Goal: Task Accomplishment & Management: Complete application form

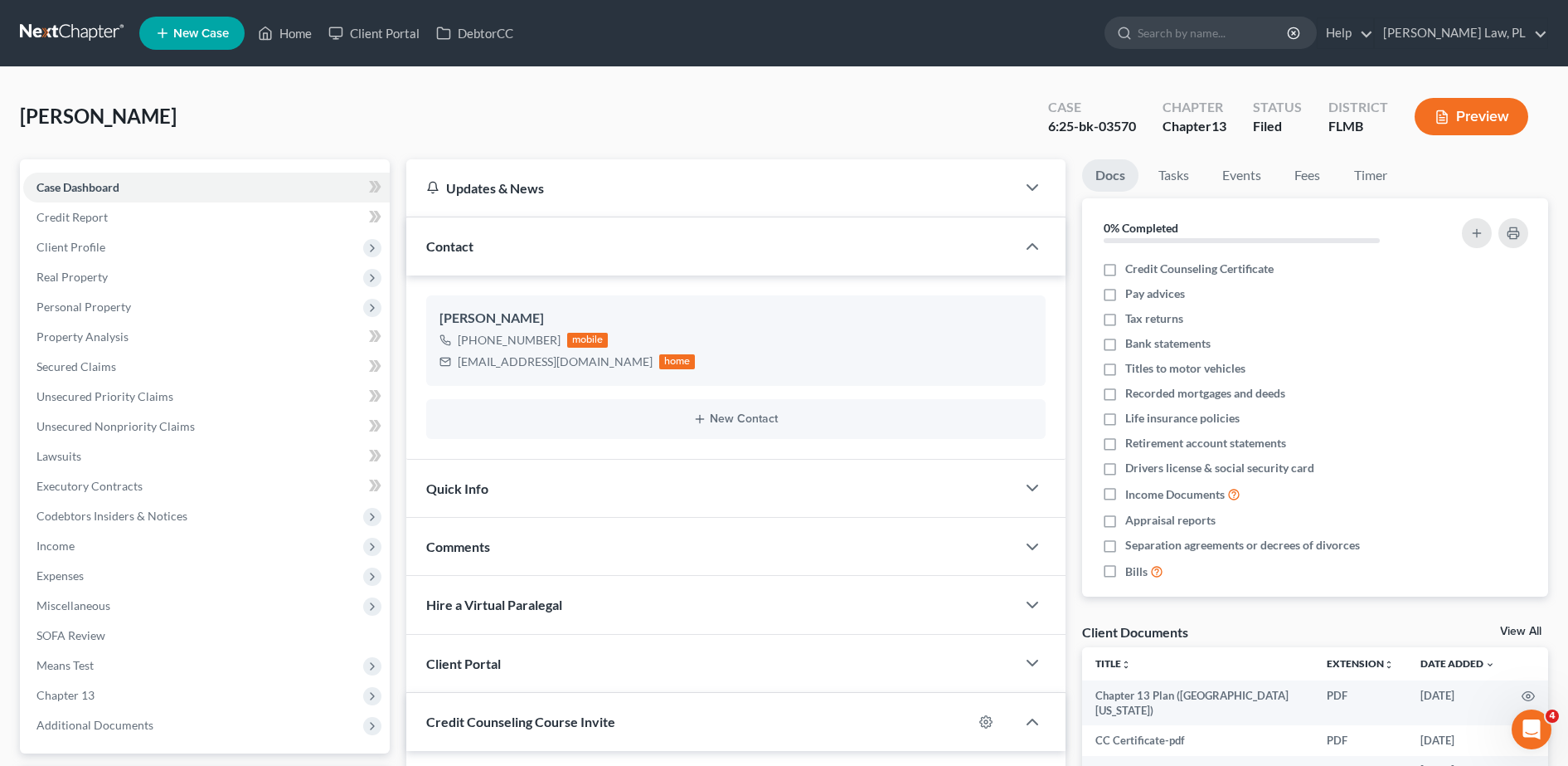
click at [221, 23] on link "New Case" at bounding box center [192, 33] width 106 height 34
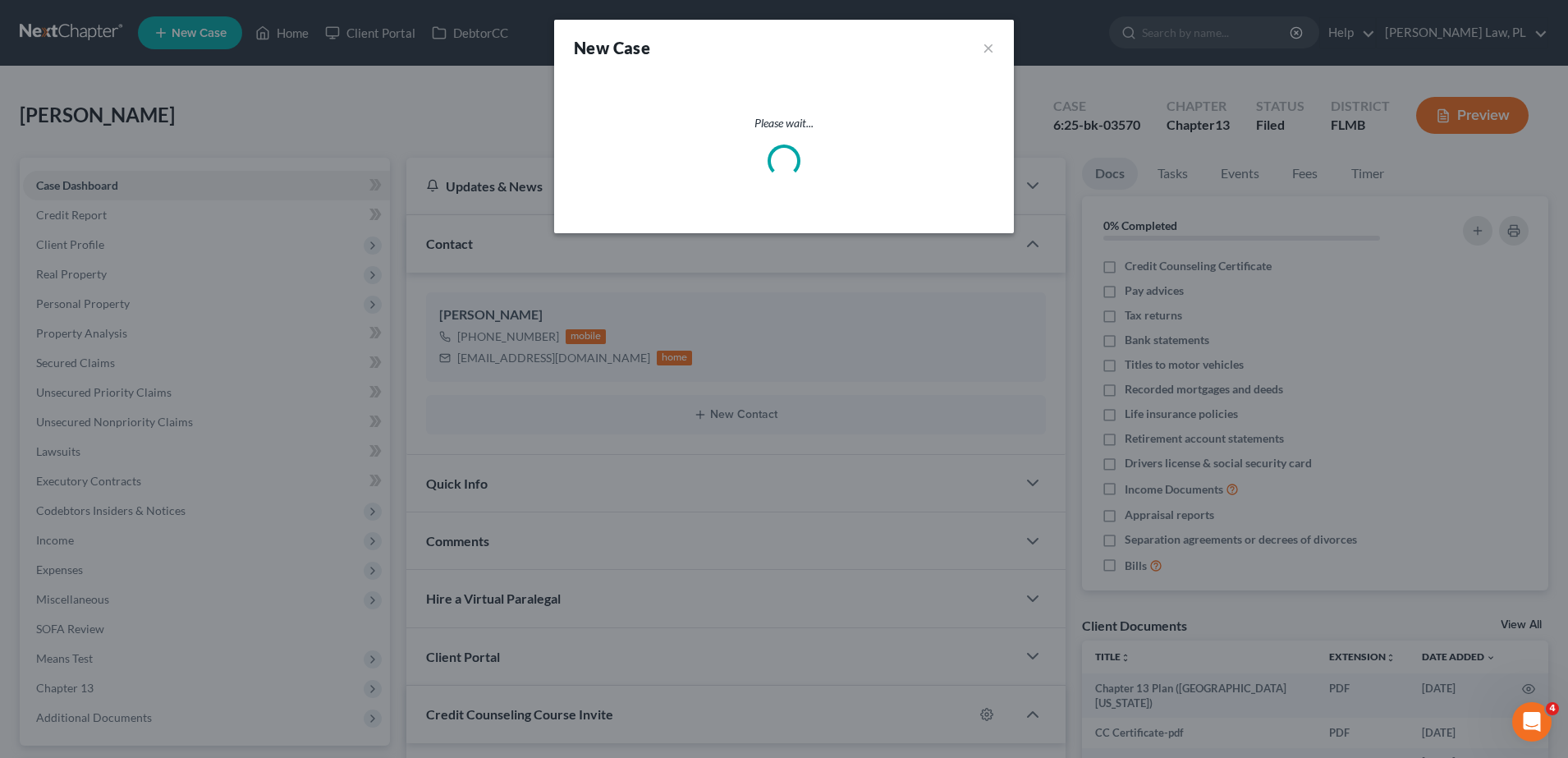
select select "15"
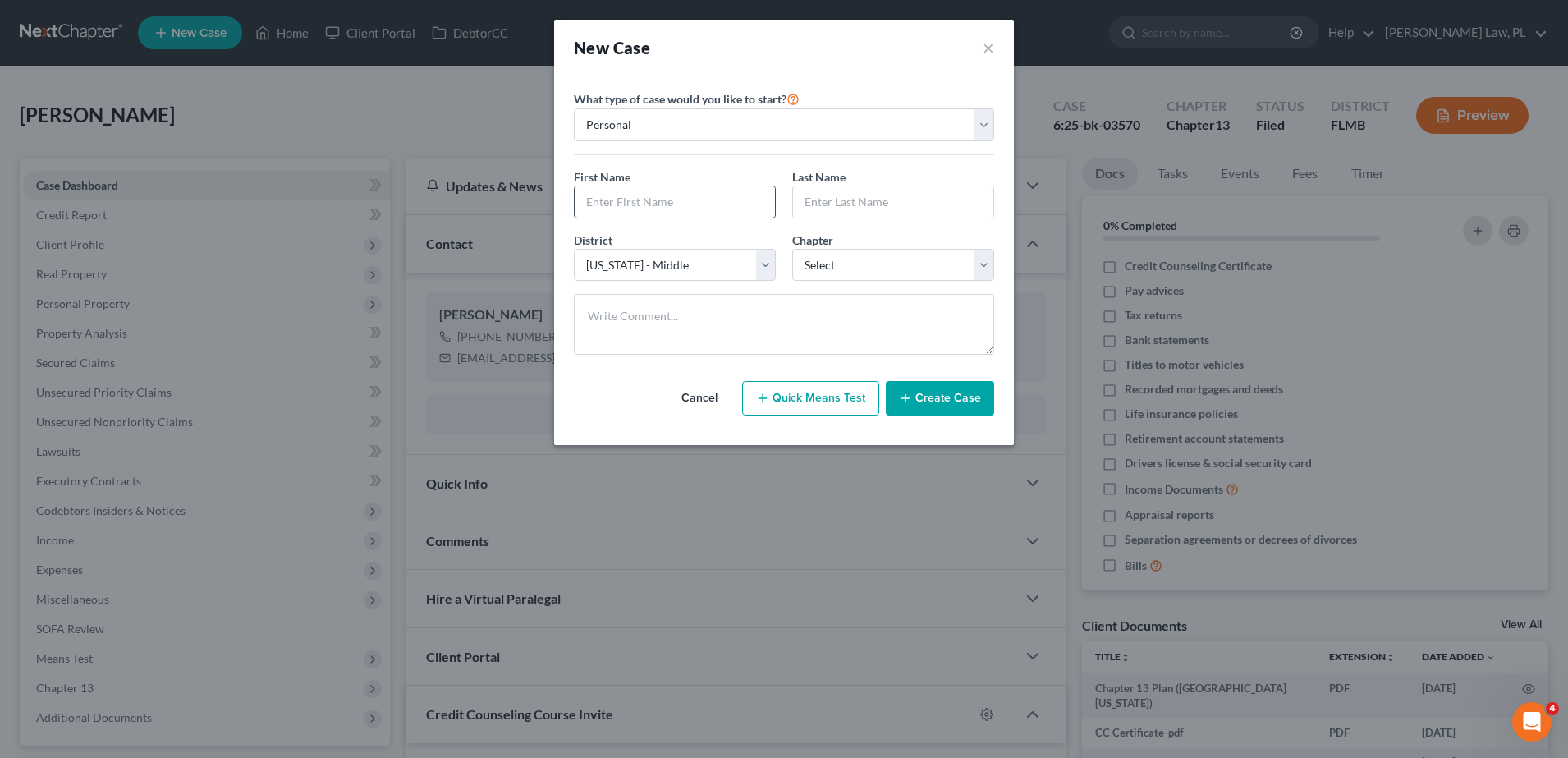
click at [630, 198] on input "text" at bounding box center [674, 202] width 200 height 31
type input "k"
type input "[PERSON_NAME]"
click at [852, 260] on select "Select 7 11 12 13" at bounding box center [892, 265] width 202 height 33
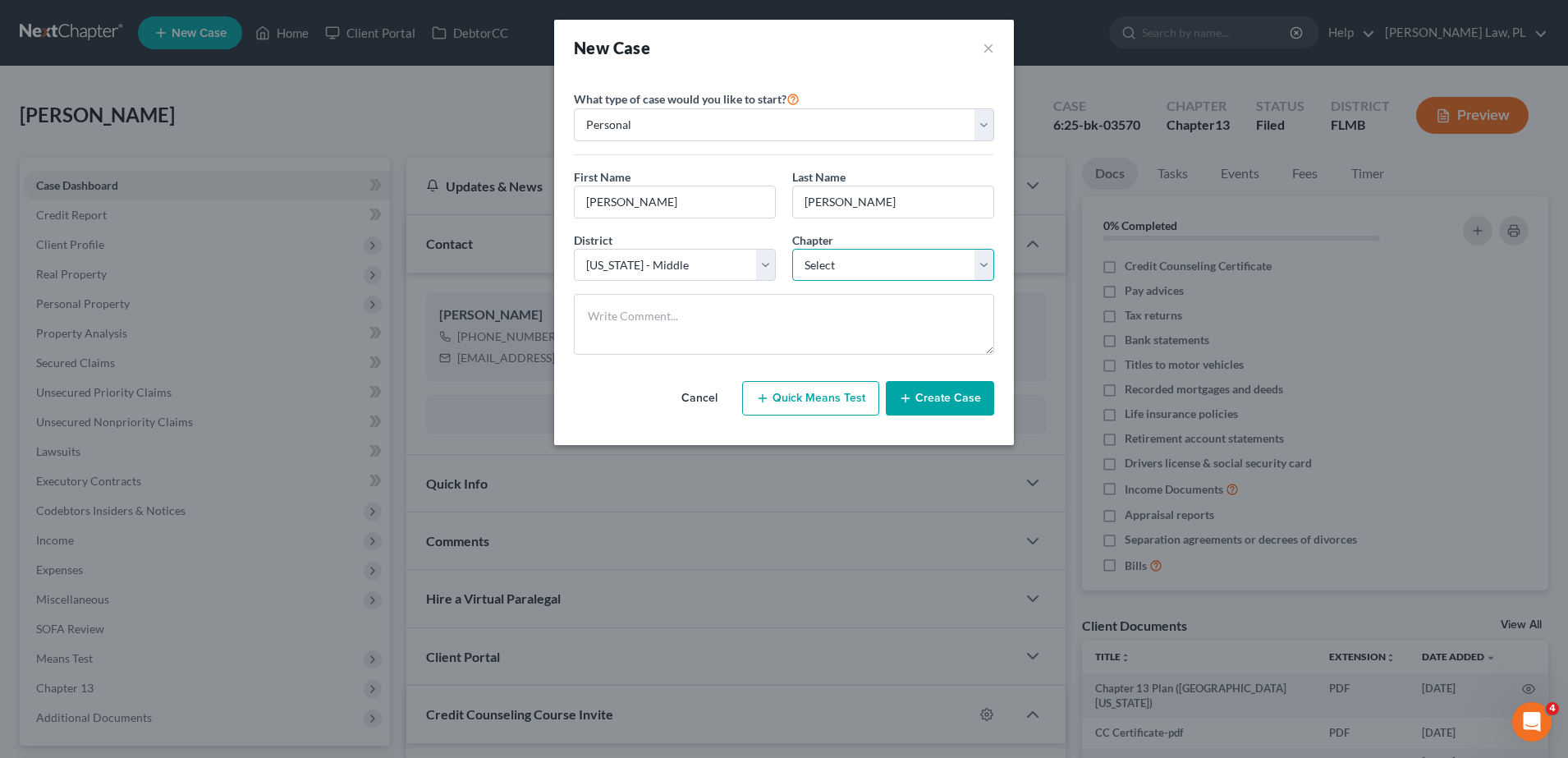
select select "0"
click at [792, 248] on select "Select 7 11 12 13" at bounding box center [892, 265] width 202 height 33
click at [941, 396] on button "Create Case" at bounding box center [939, 398] width 108 height 35
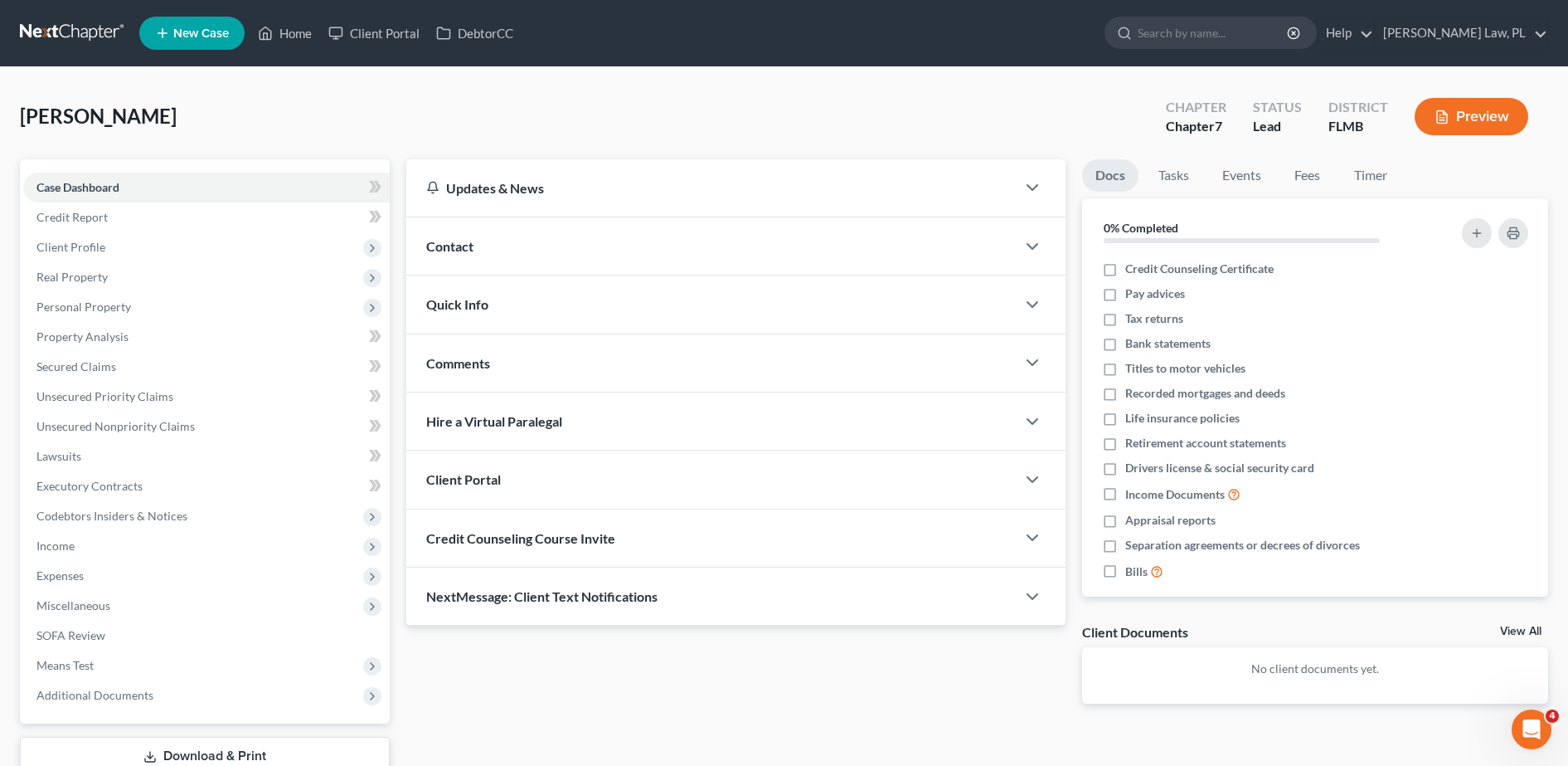
click at [607, 363] on div "Comments" at bounding box center [711, 363] width 609 height 58
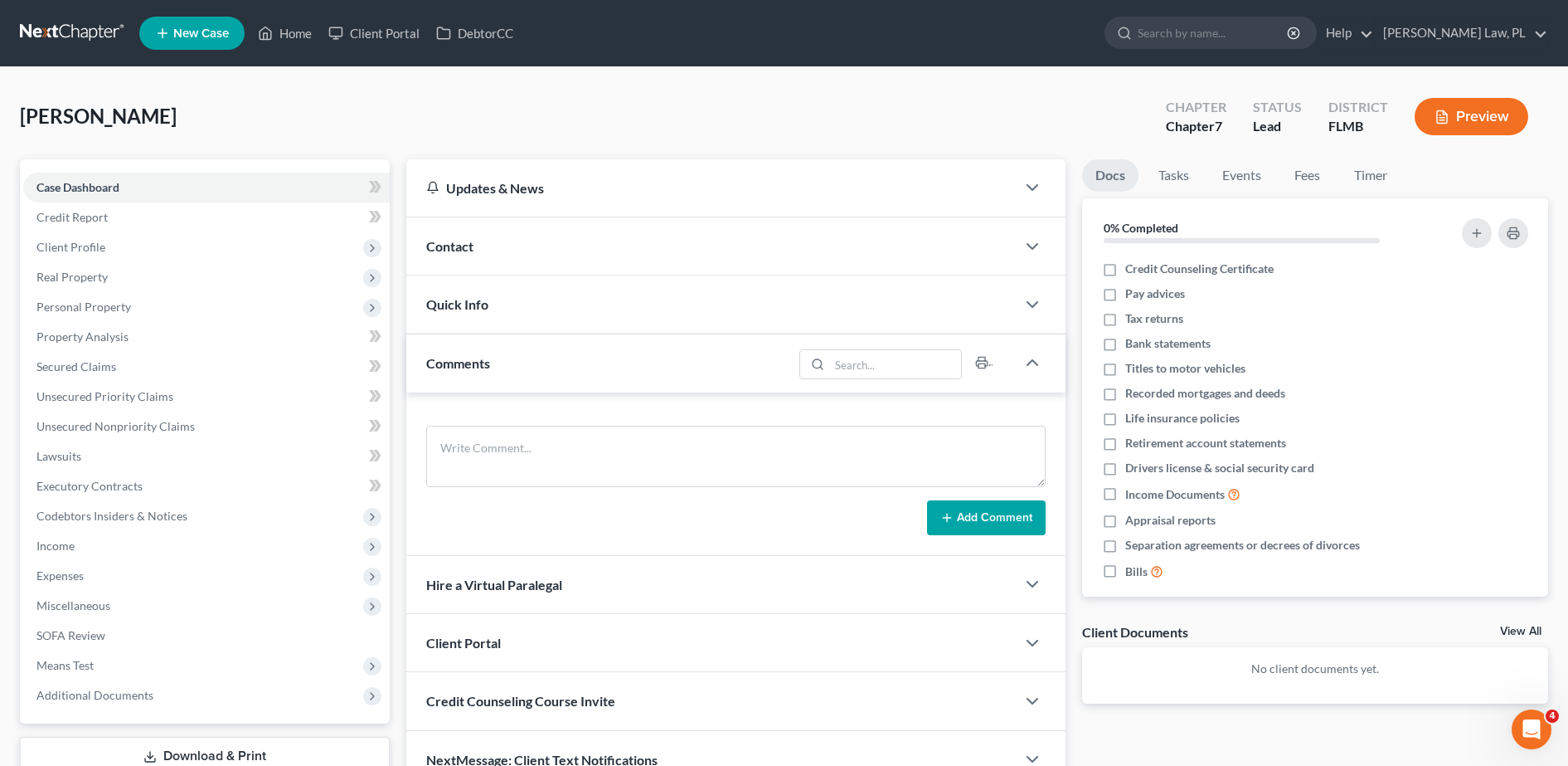
click at [541, 287] on div "Quick Info" at bounding box center [711, 303] width 609 height 58
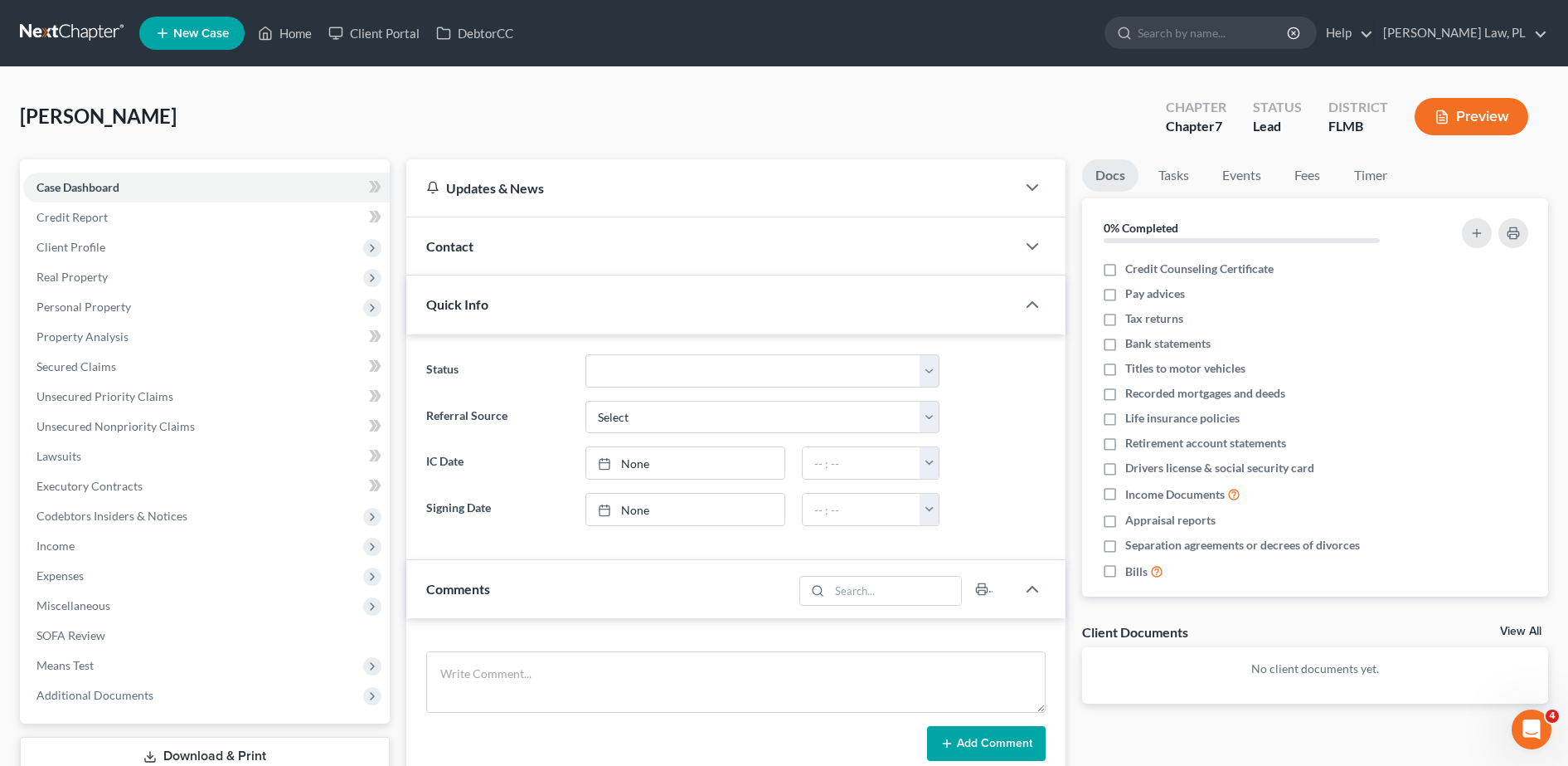
click at [582, 239] on div "Contact" at bounding box center [711, 246] width 609 height 58
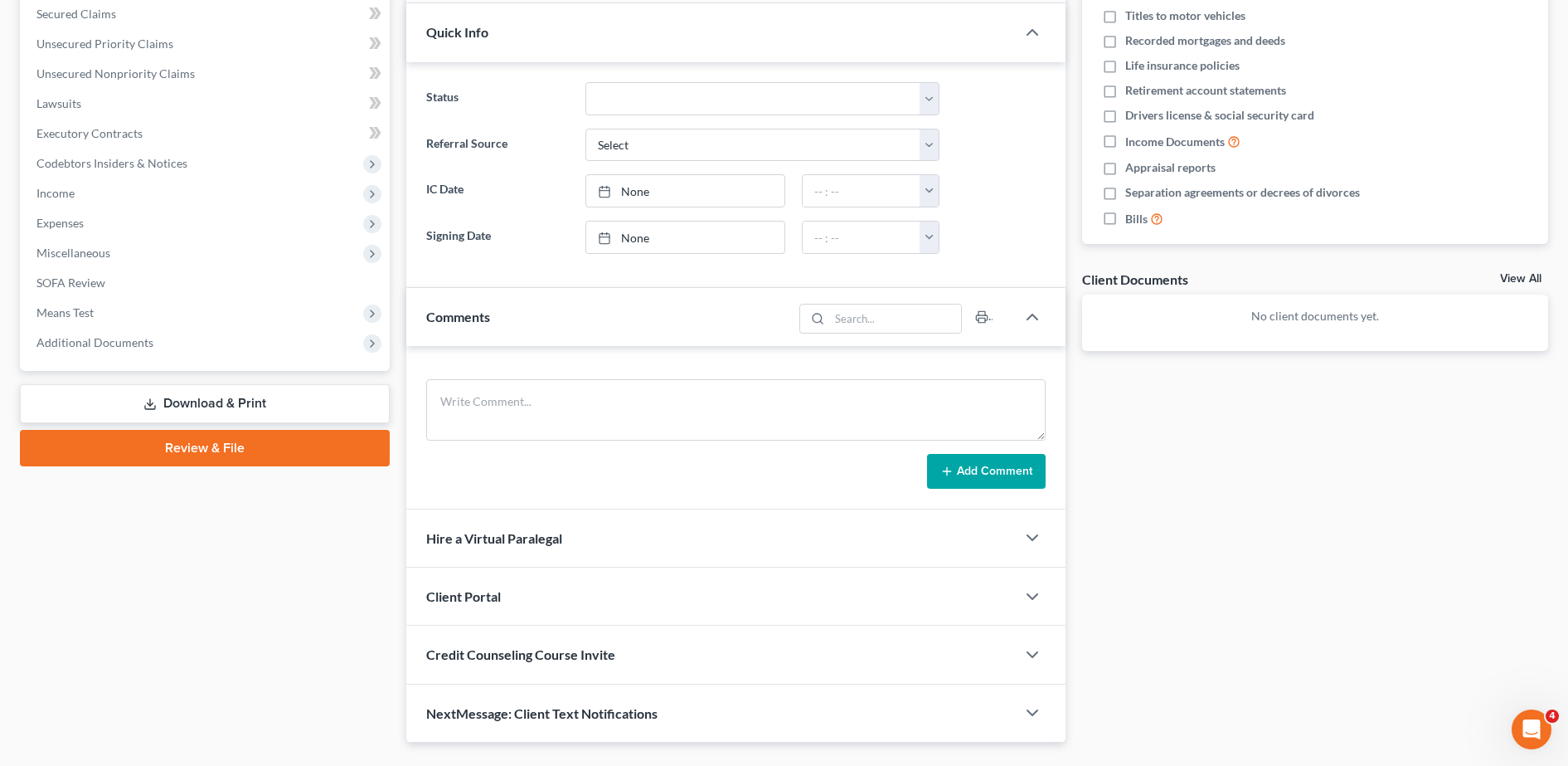
scroll to position [392, 0]
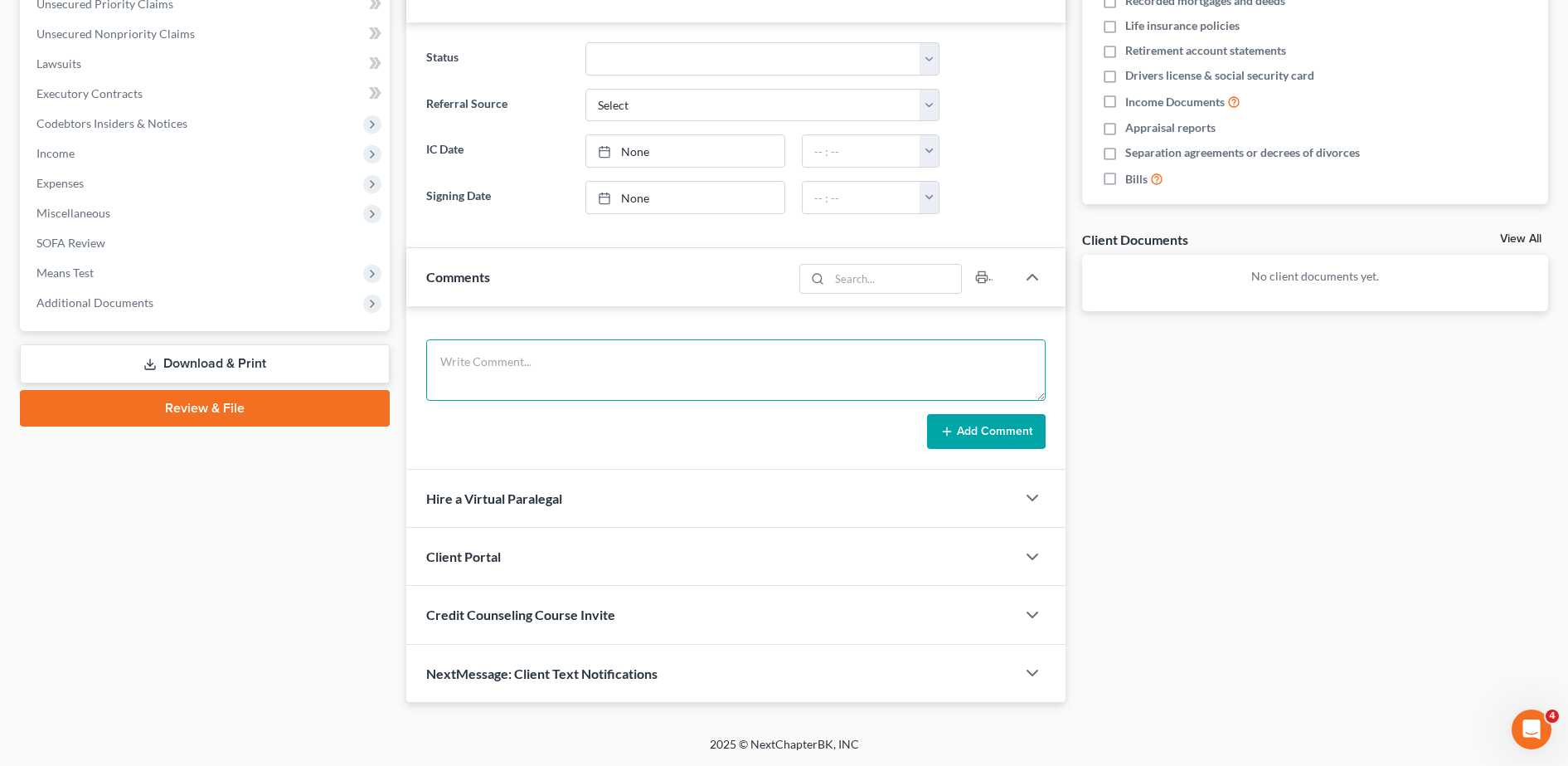
click at [676, 347] on textarea at bounding box center [735, 370] width 619 height 61
click at [596, 369] on textarea "Intake" at bounding box center [735, 370] width 619 height 61
type textarea "Intake 8/19 to determine if she will qualify for 7 or 13."
click at [942, 425] on icon at bounding box center [946, 431] width 13 height 13
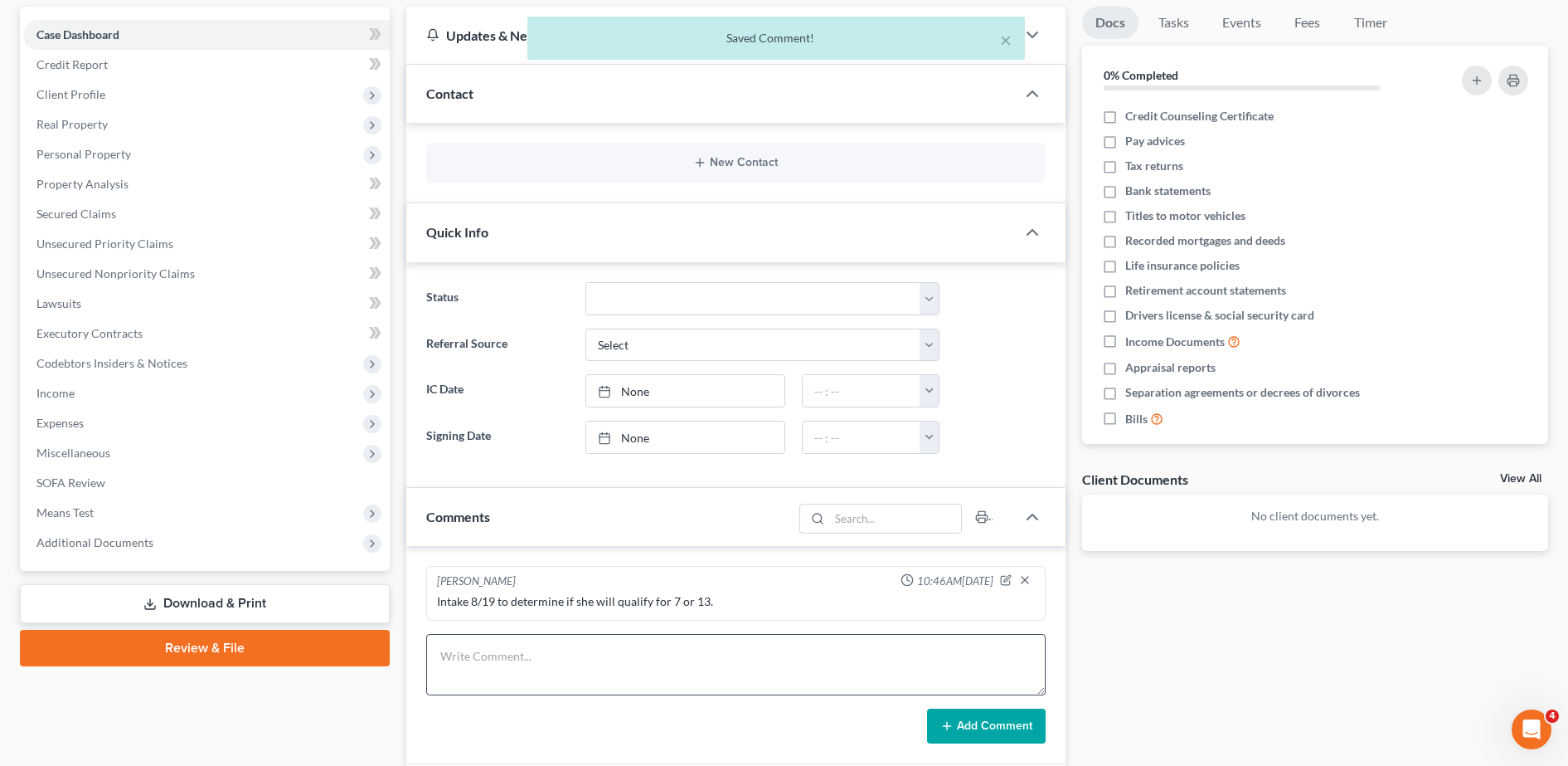
scroll to position [0, 0]
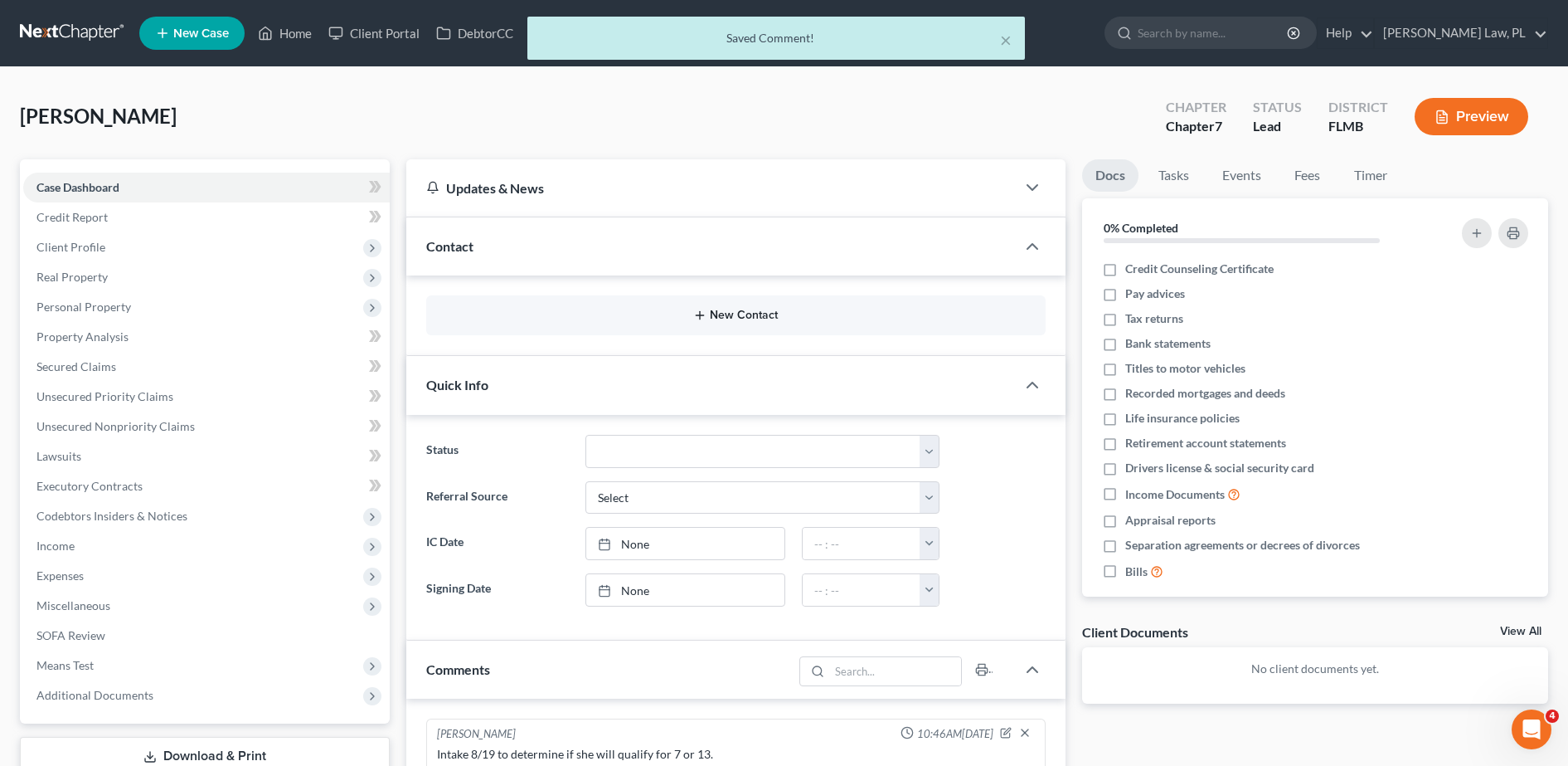
click at [583, 320] on button "New Contact" at bounding box center [735, 315] width 593 height 13
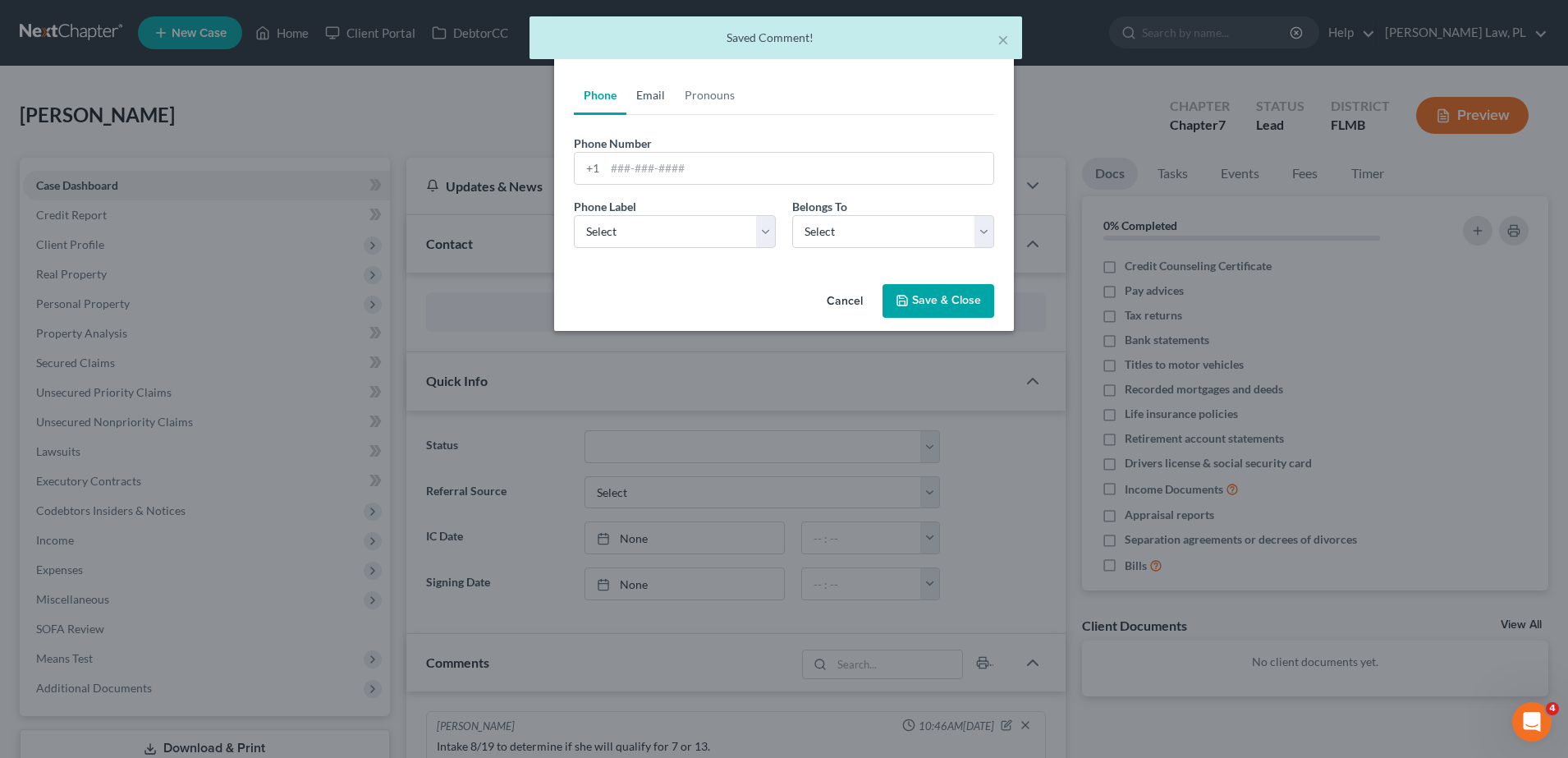
click at [641, 105] on link "Email" at bounding box center [650, 95] width 48 height 39
click at [682, 164] on input "email" at bounding box center [799, 168] width 388 height 31
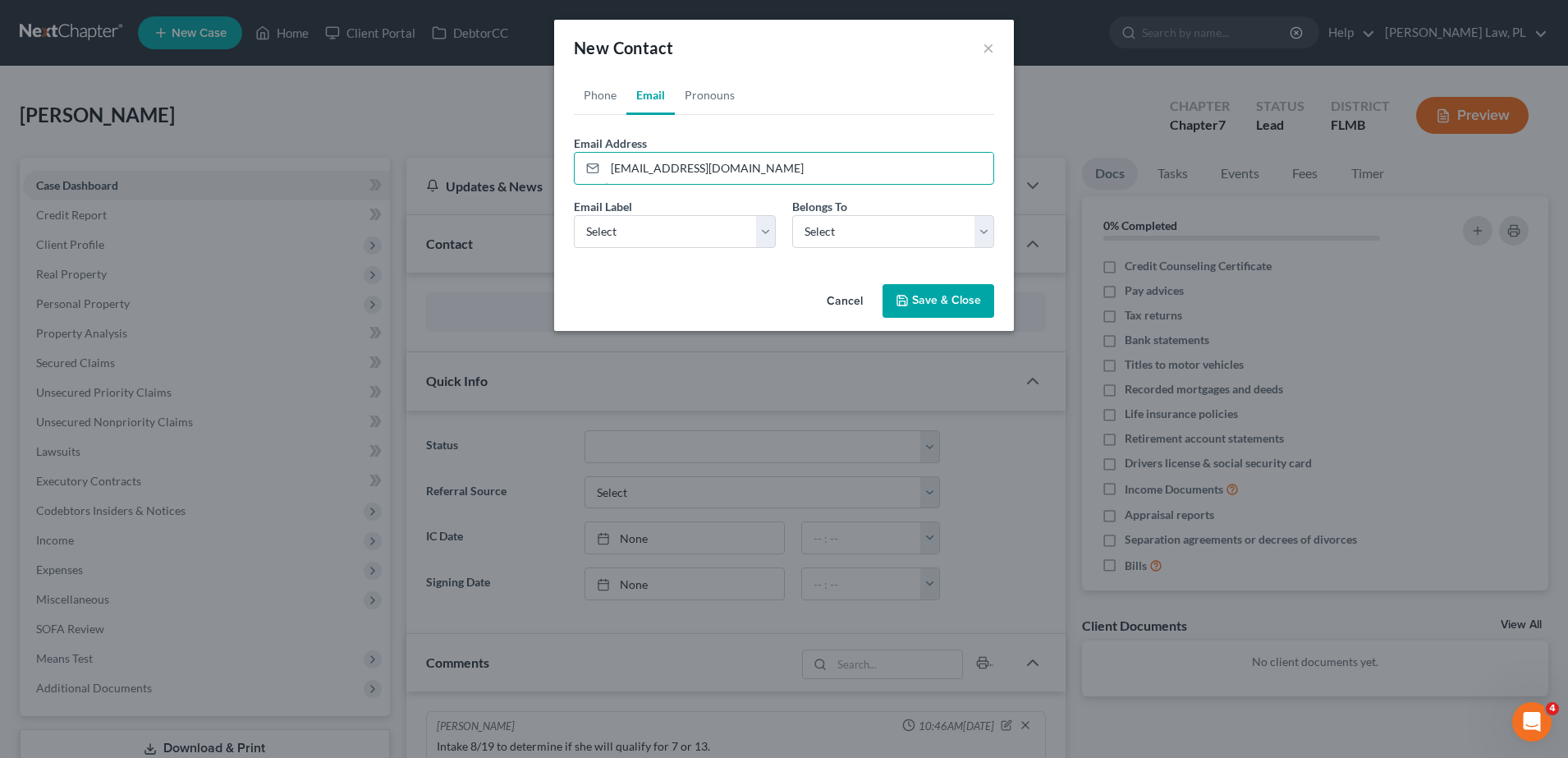
type input "[EMAIL_ADDRESS][DOMAIN_NAME]"
click at [979, 296] on button "Save & Close" at bounding box center [938, 301] width 111 height 35
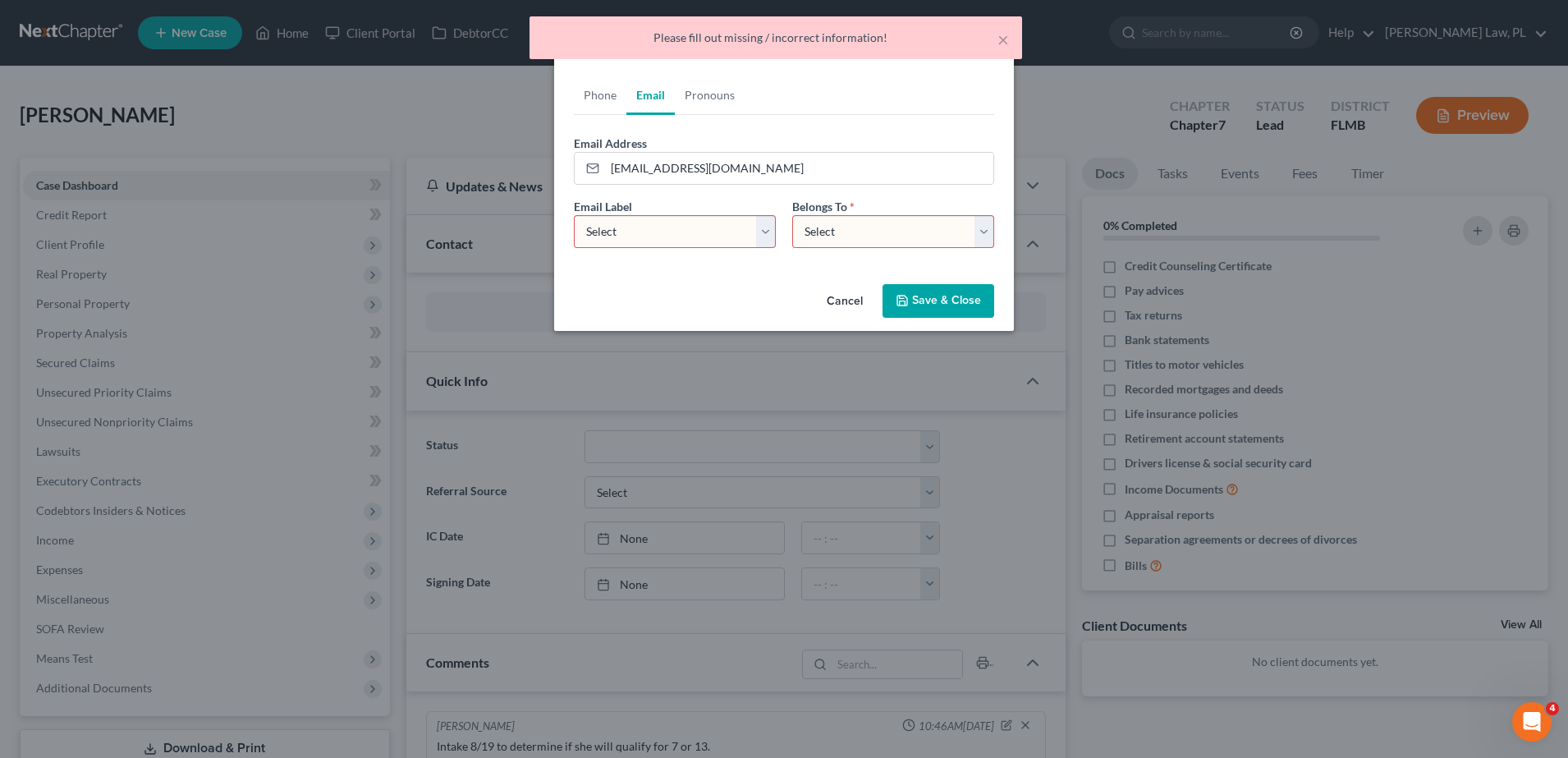
click at [619, 243] on select "Select Home Work Other" at bounding box center [674, 231] width 202 height 33
select select "0"
click at [573, 215] on select "Select Home Work Other" at bounding box center [674, 231] width 202 height 33
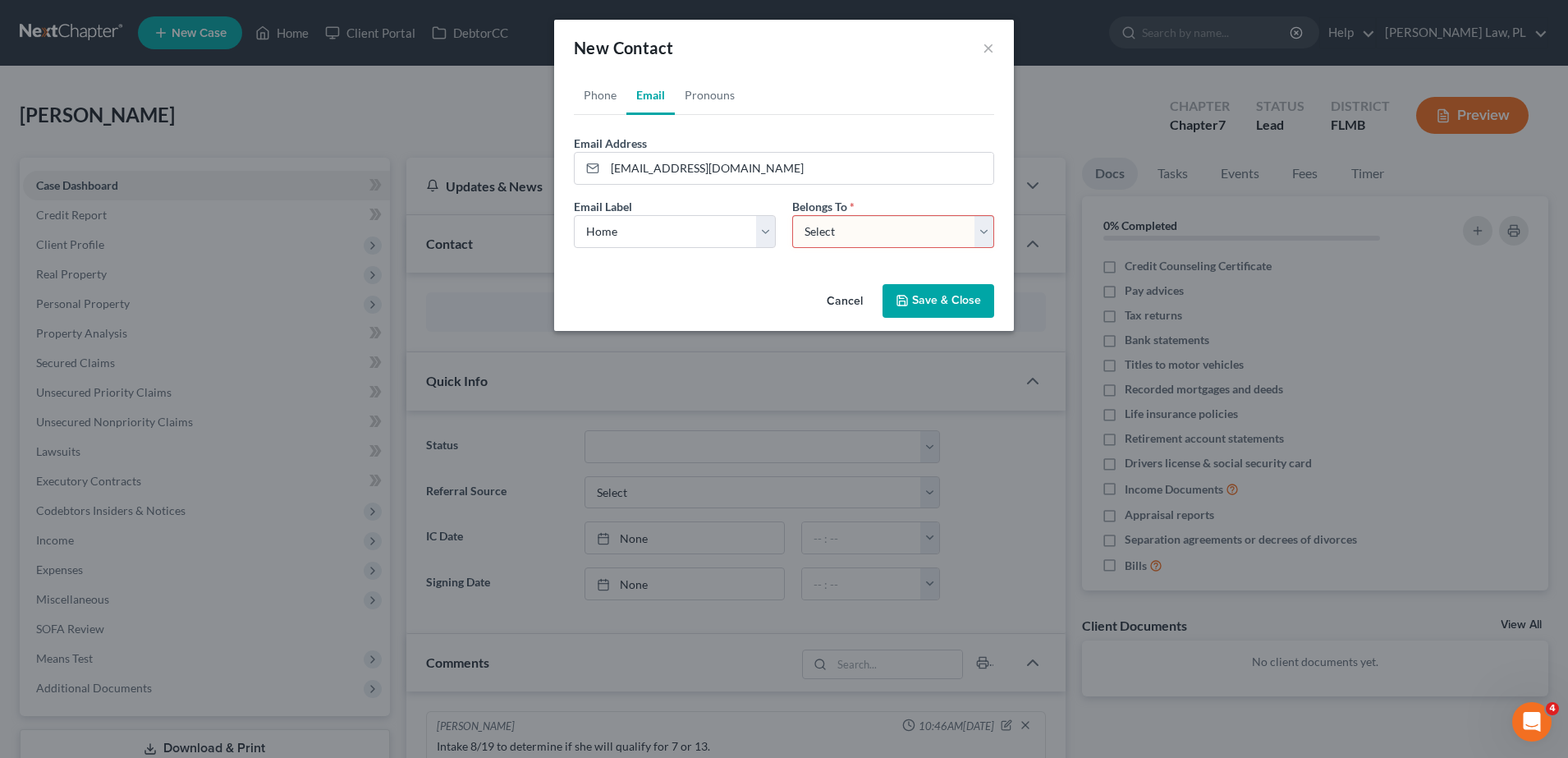
click at [850, 223] on select "Select Client Other" at bounding box center [892, 231] width 202 height 33
select select "0"
click at [792, 215] on select "Select Client Other" at bounding box center [892, 231] width 202 height 33
click at [926, 305] on button "Save & Close" at bounding box center [938, 301] width 111 height 35
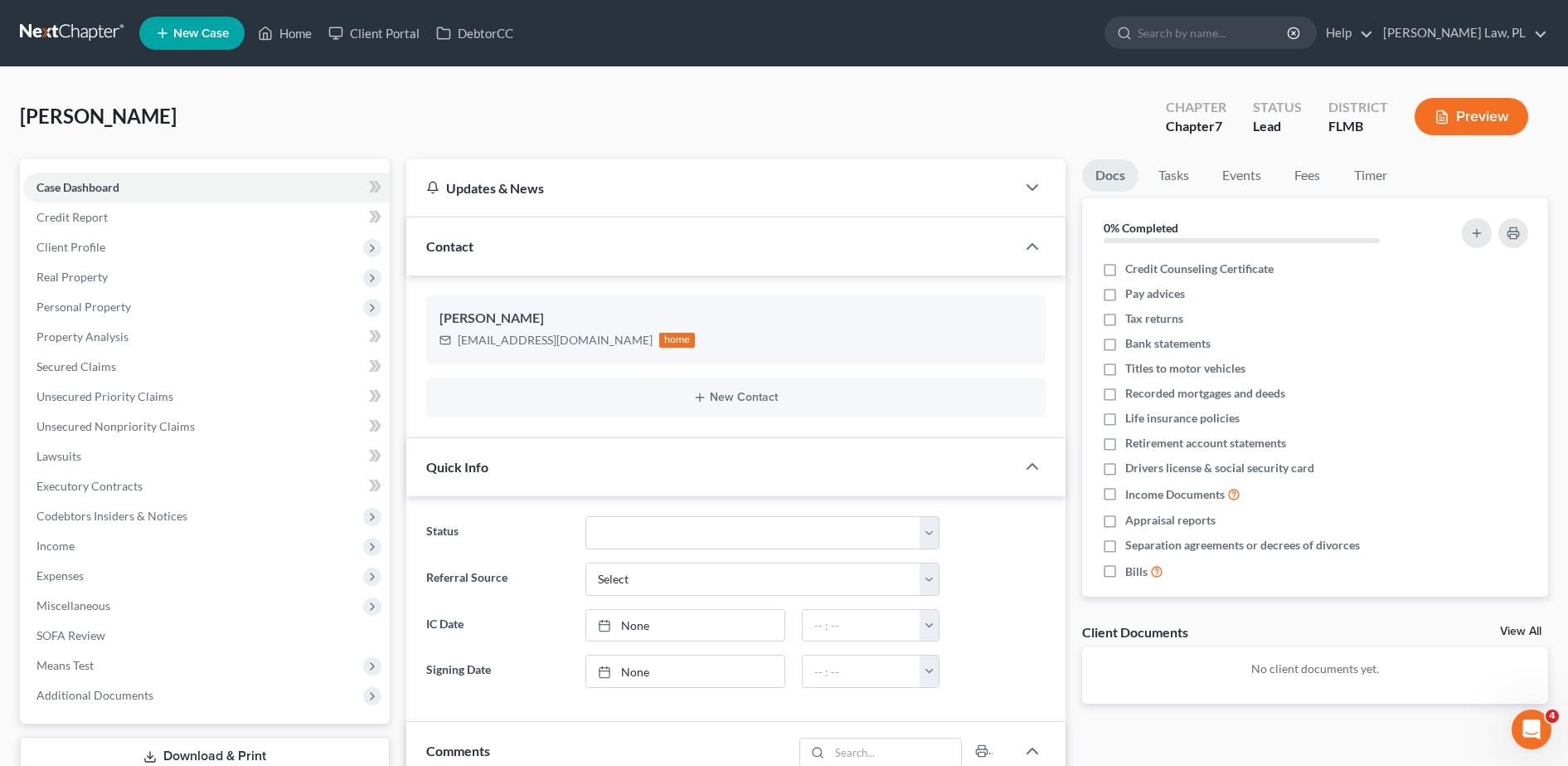
scroll to position [17, 0]
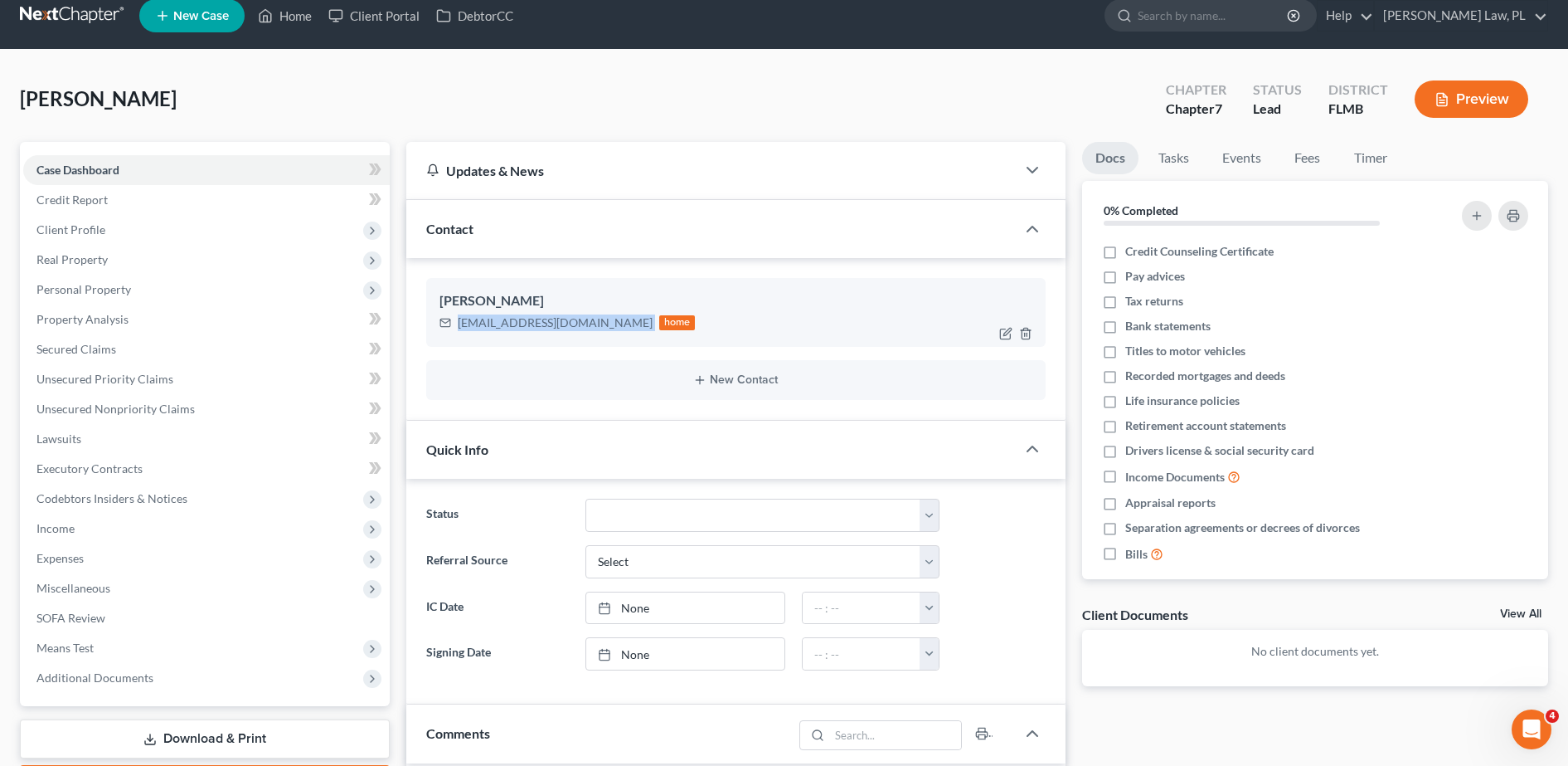
drag, startPoint x: 455, startPoint y: 317, endPoint x: 572, endPoint y: 332, distance: 118.0
click at [572, 332] on div "[EMAIL_ADDRESS][DOMAIN_NAME] home" at bounding box center [567, 322] width 256 height 21
copy div "[EMAIL_ADDRESS][DOMAIN_NAME]"
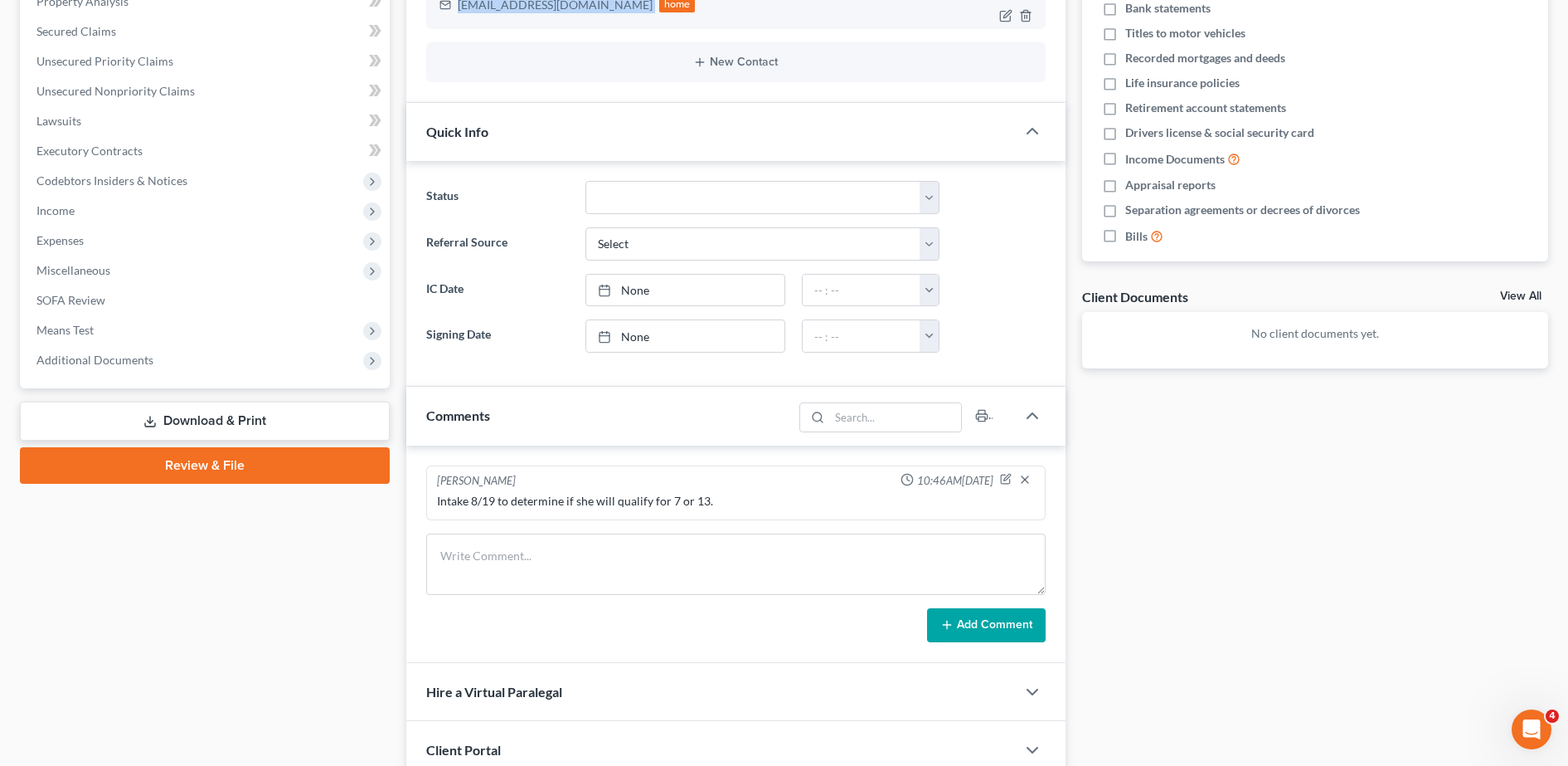
scroll to position [529, 0]
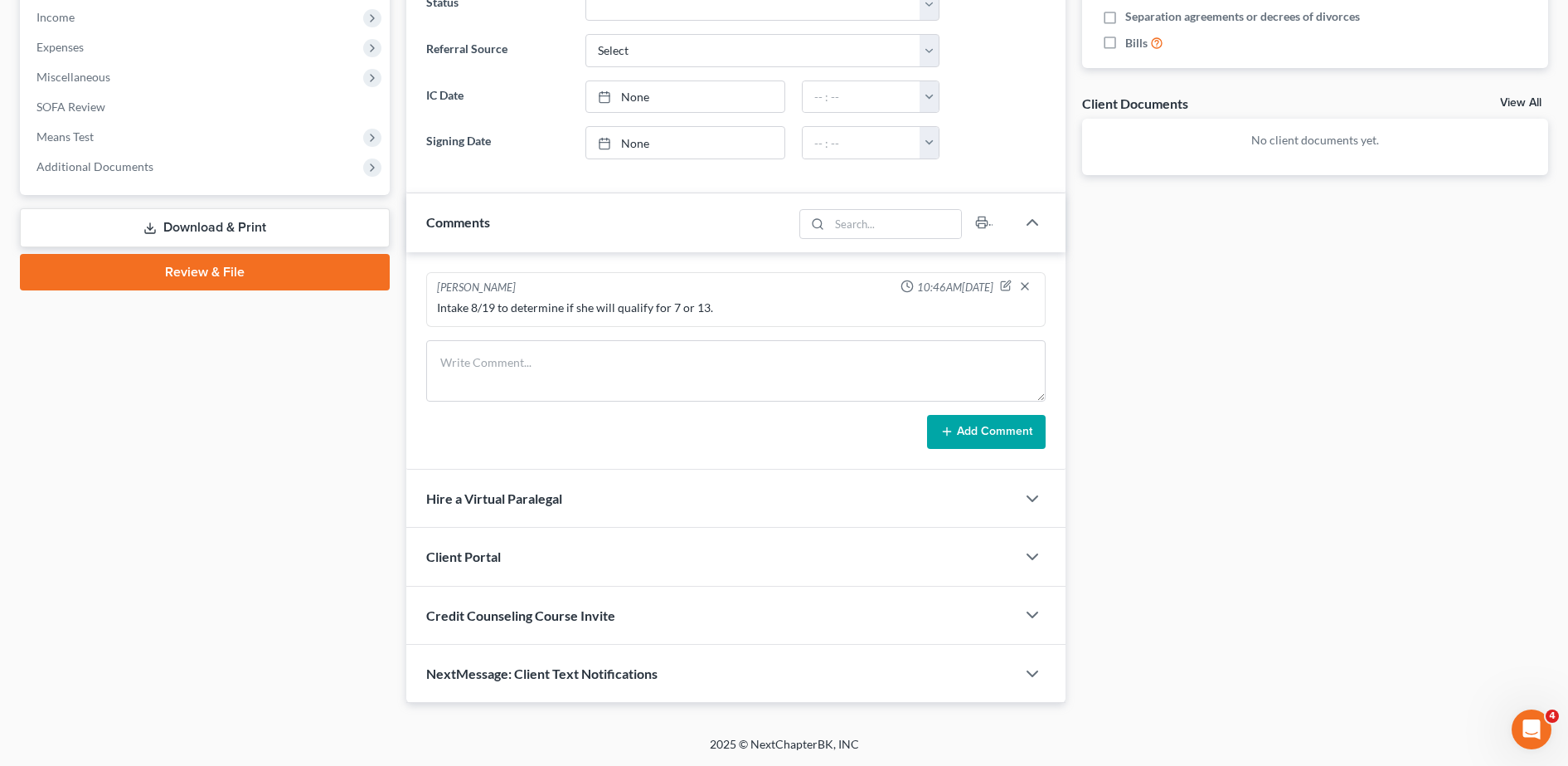
click at [551, 536] on div "Client Portal" at bounding box center [711, 556] width 609 height 58
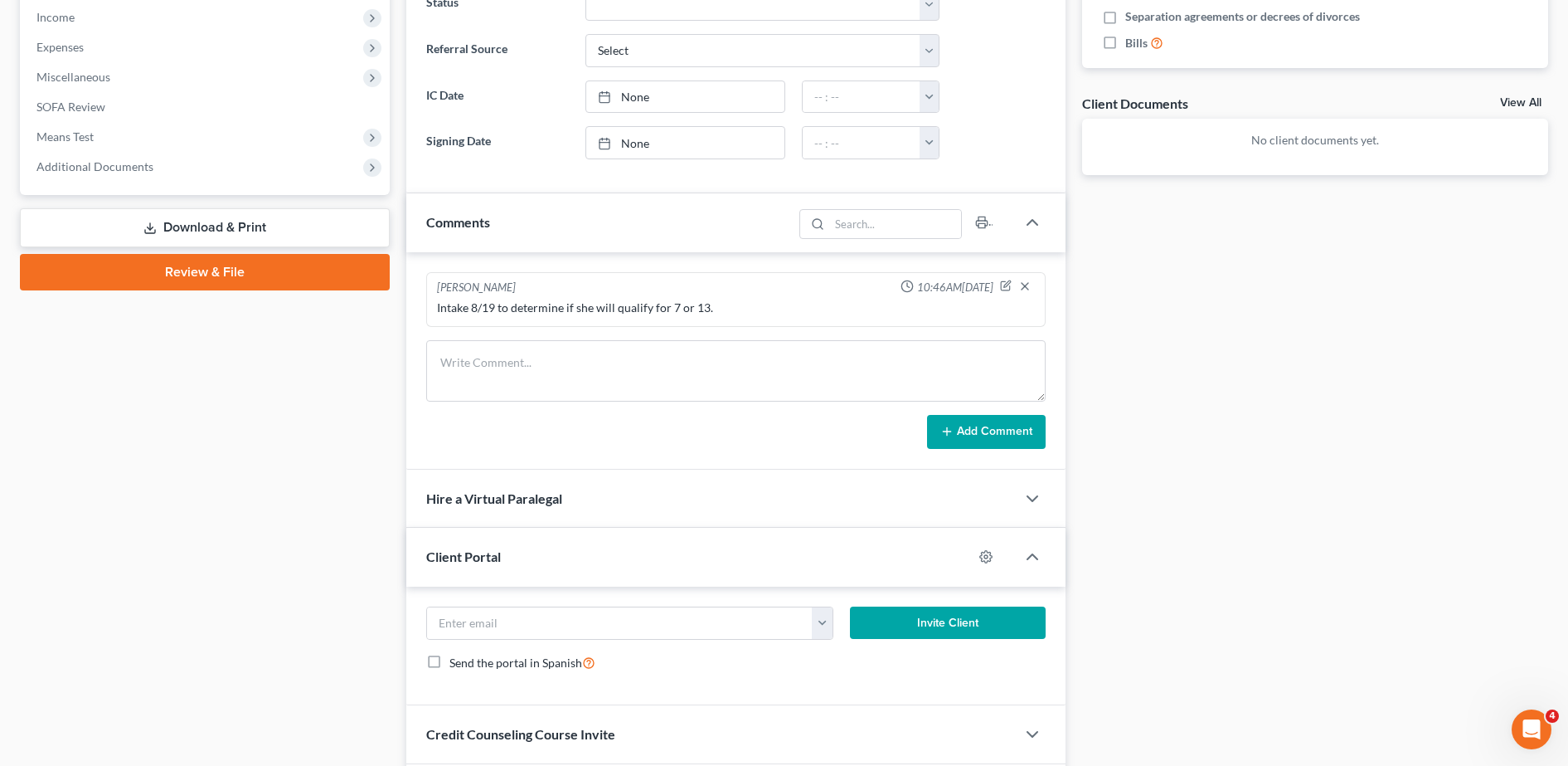
scroll to position [648, 0]
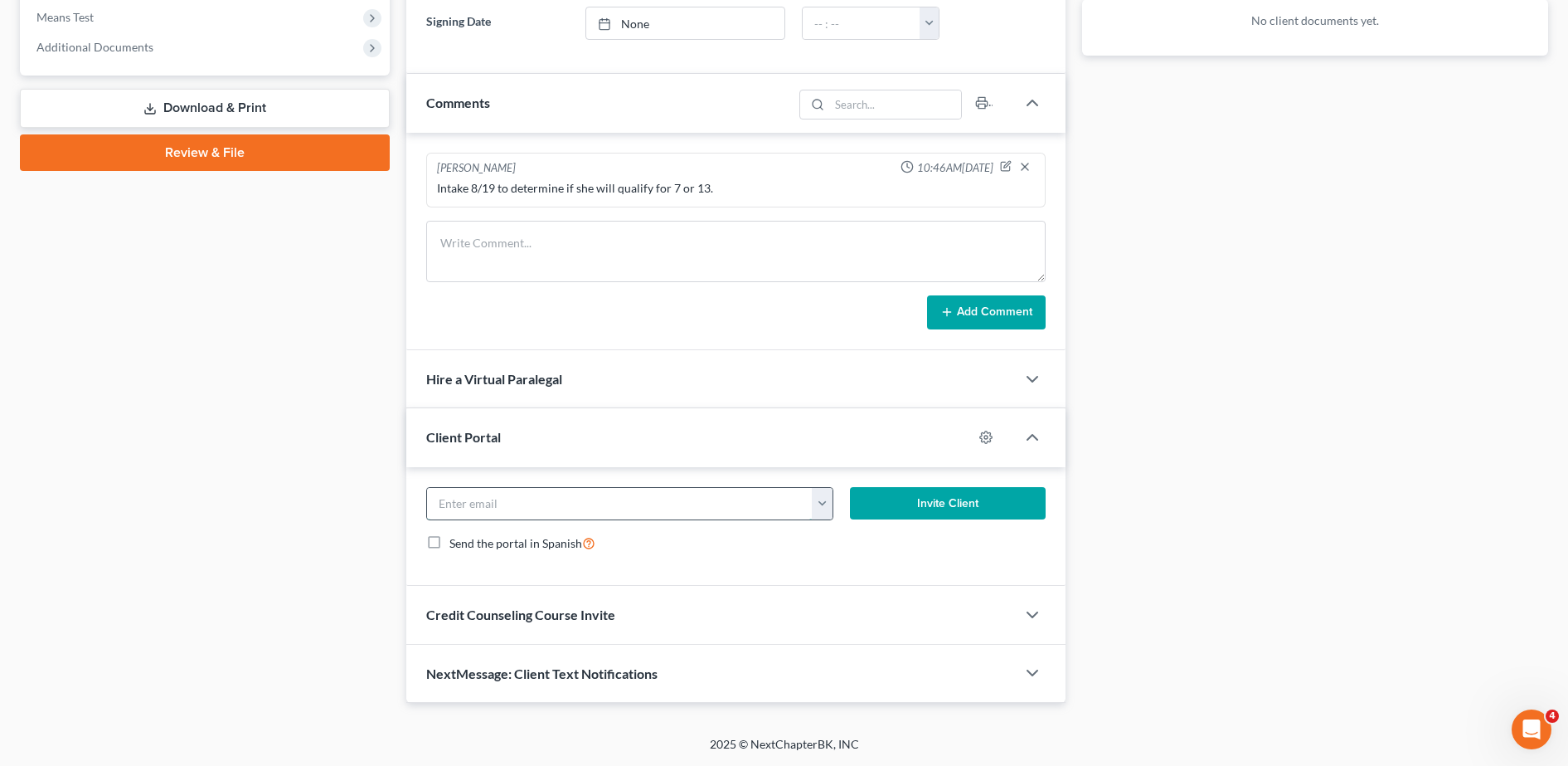
click at [495, 512] on input "email" at bounding box center [620, 503] width 387 height 32
paste input "[EMAIL_ADDRESS][DOMAIN_NAME]"
type input "[EMAIL_ADDRESS][DOMAIN_NAME]"
click at [935, 499] on button "Invite Client" at bounding box center [948, 503] width 196 height 34
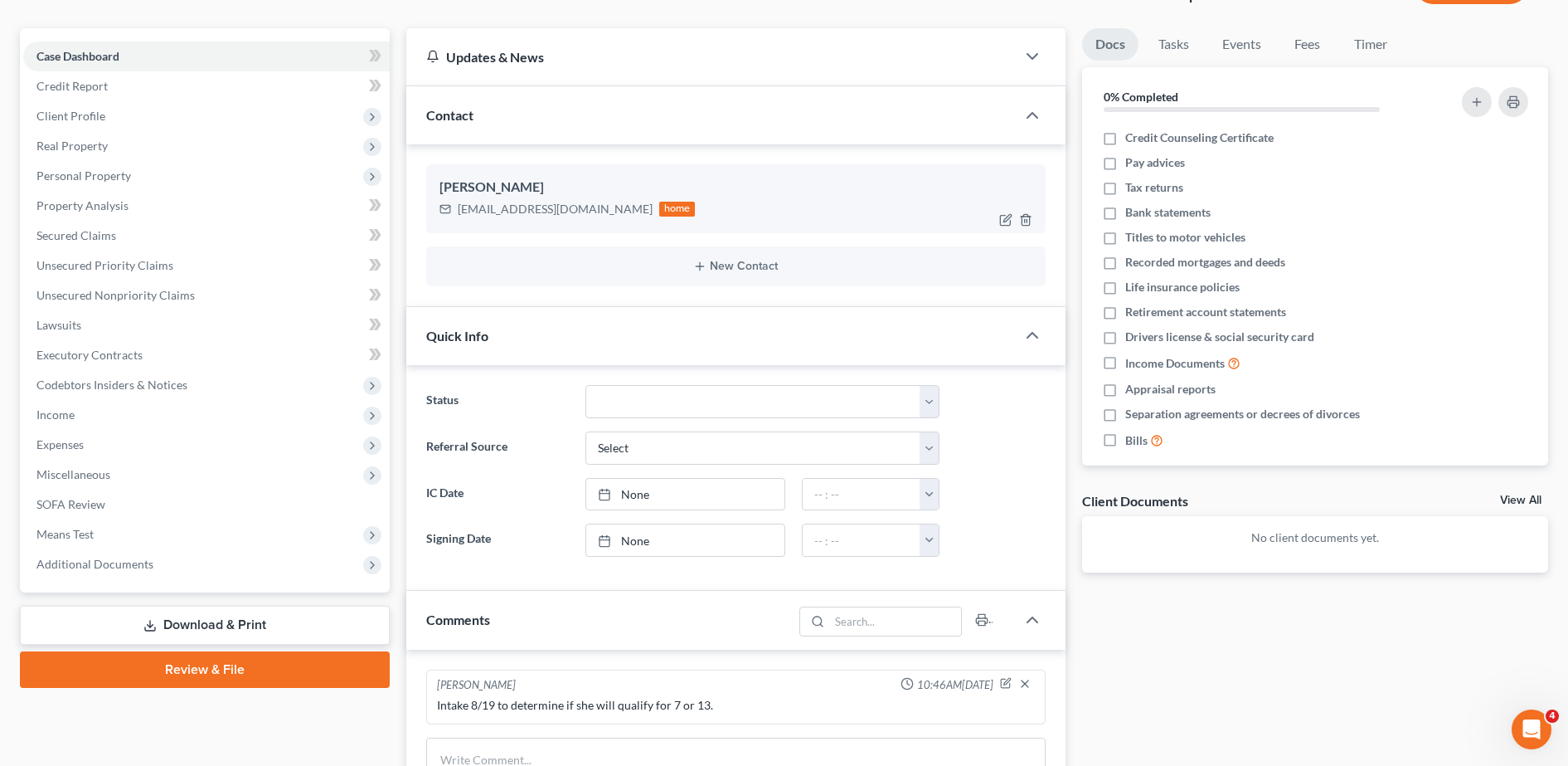
scroll to position [0, 0]
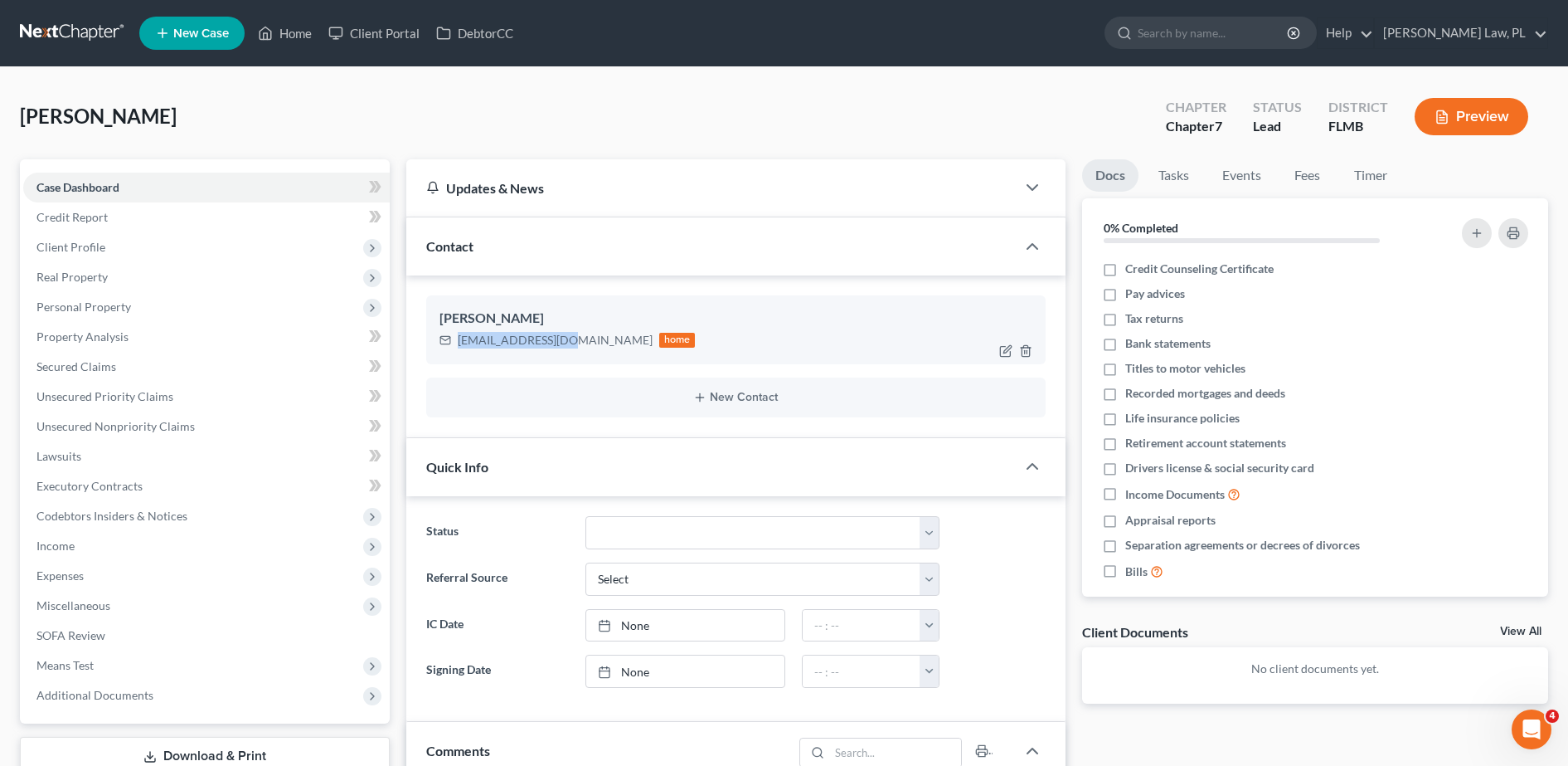
drag, startPoint x: 457, startPoint y: 341, endPoint x: 569, endPoint y: 353, distance: 112.6
click at [569, 353] on div "[PERSON_NAME] [EMAIL_ADDRESS][DOMAIN_NAME] home" at bounding box center [735, 328] width 619 height 68
copy div "[EMAIL_ADDRESS][DOMAIN_NAME]"
click at [293, 42] on link "Home" at bounding box center [284, 33] width 70 height 30
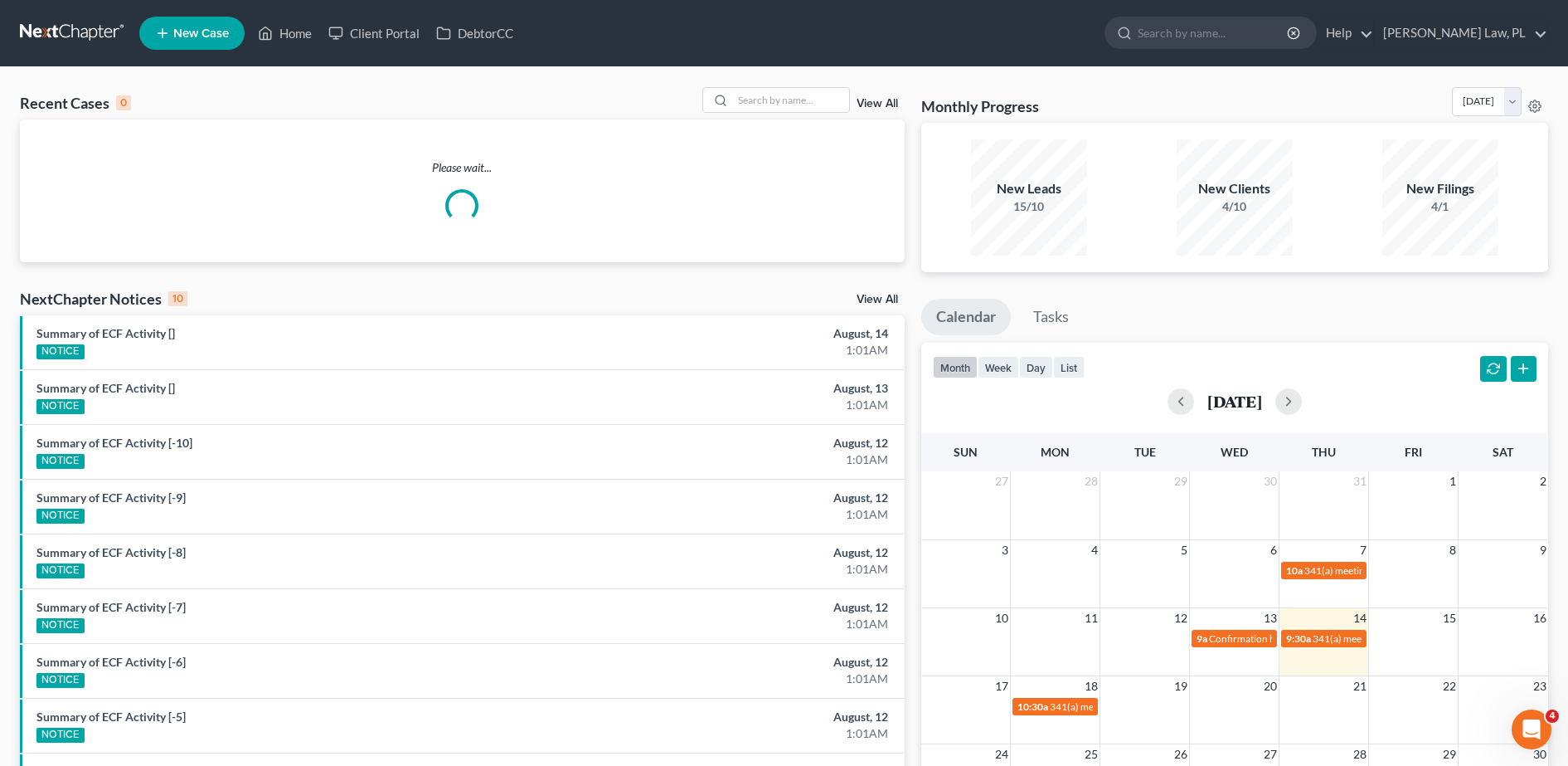
click at [203, 38] on span "New Case" at bounding box center [201, 34] width 56 height 12
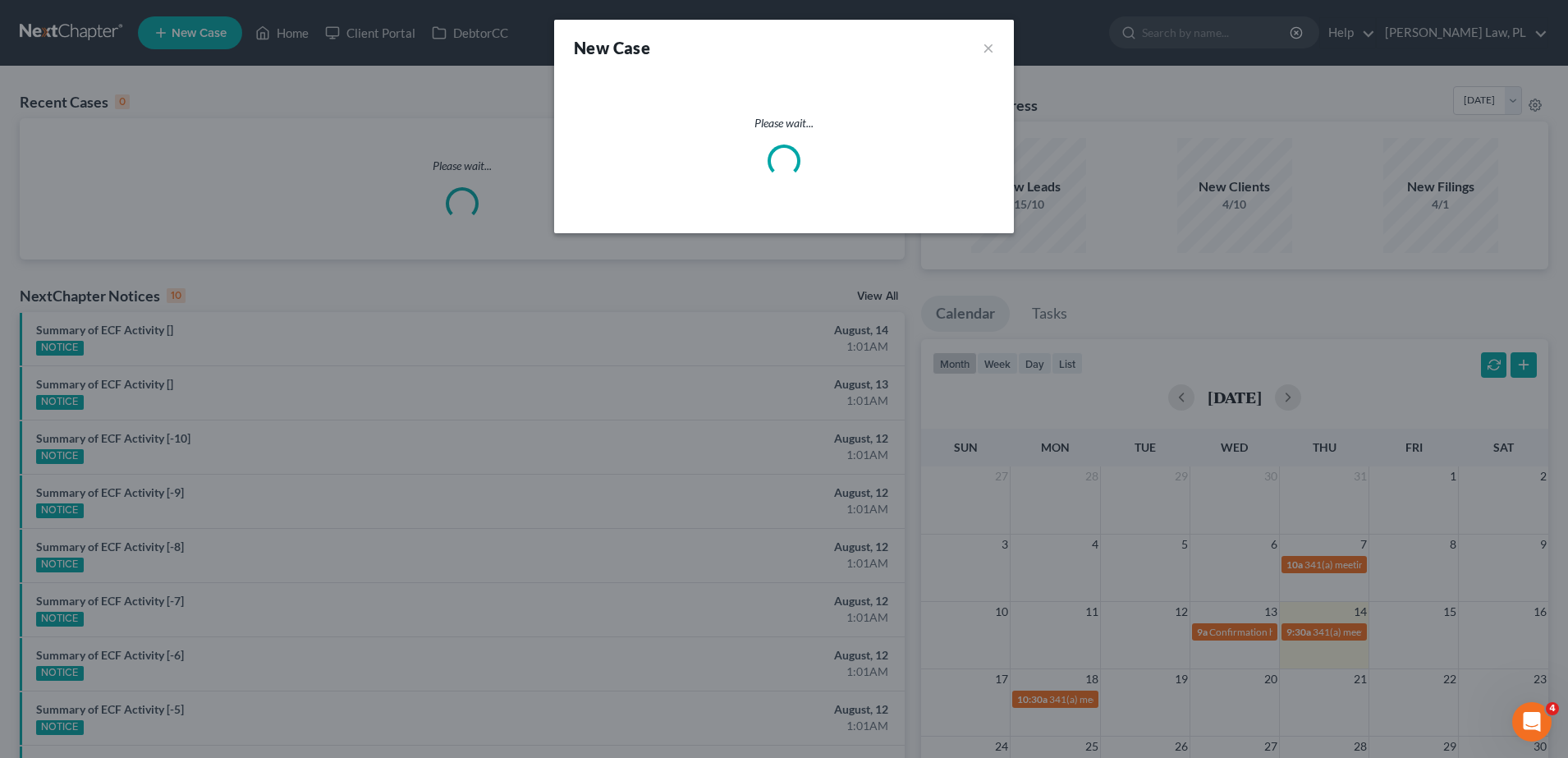
select select "15"
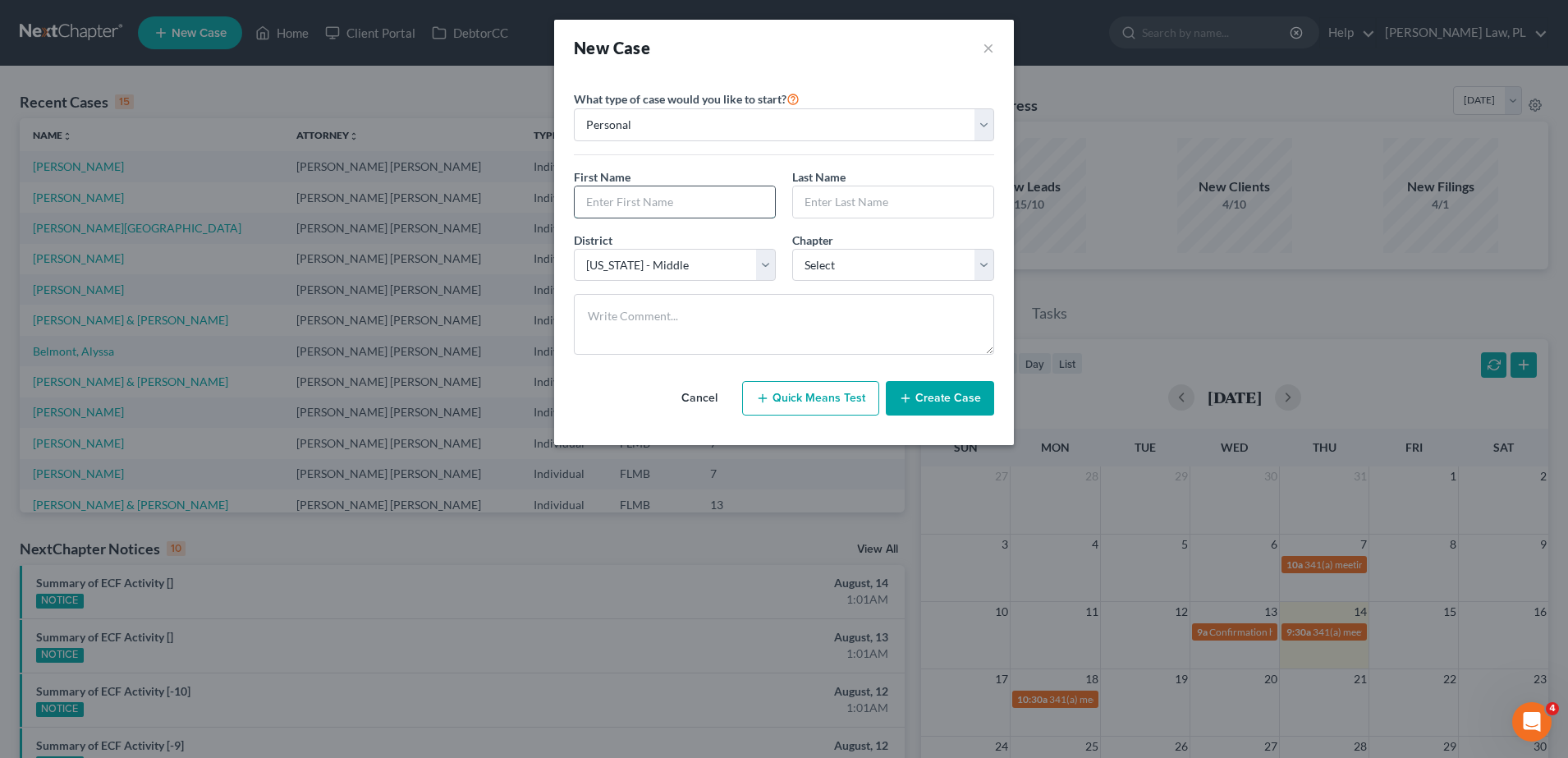
click at [642, 201] on input "text" at bounding box center [674, 202] width 200 height 31
type input "[PERSON_NAME]"
click at [834, 257] on select "Select 7 11 12 13" at bounding box center [892, 265] width 202 height 33
select select "0"
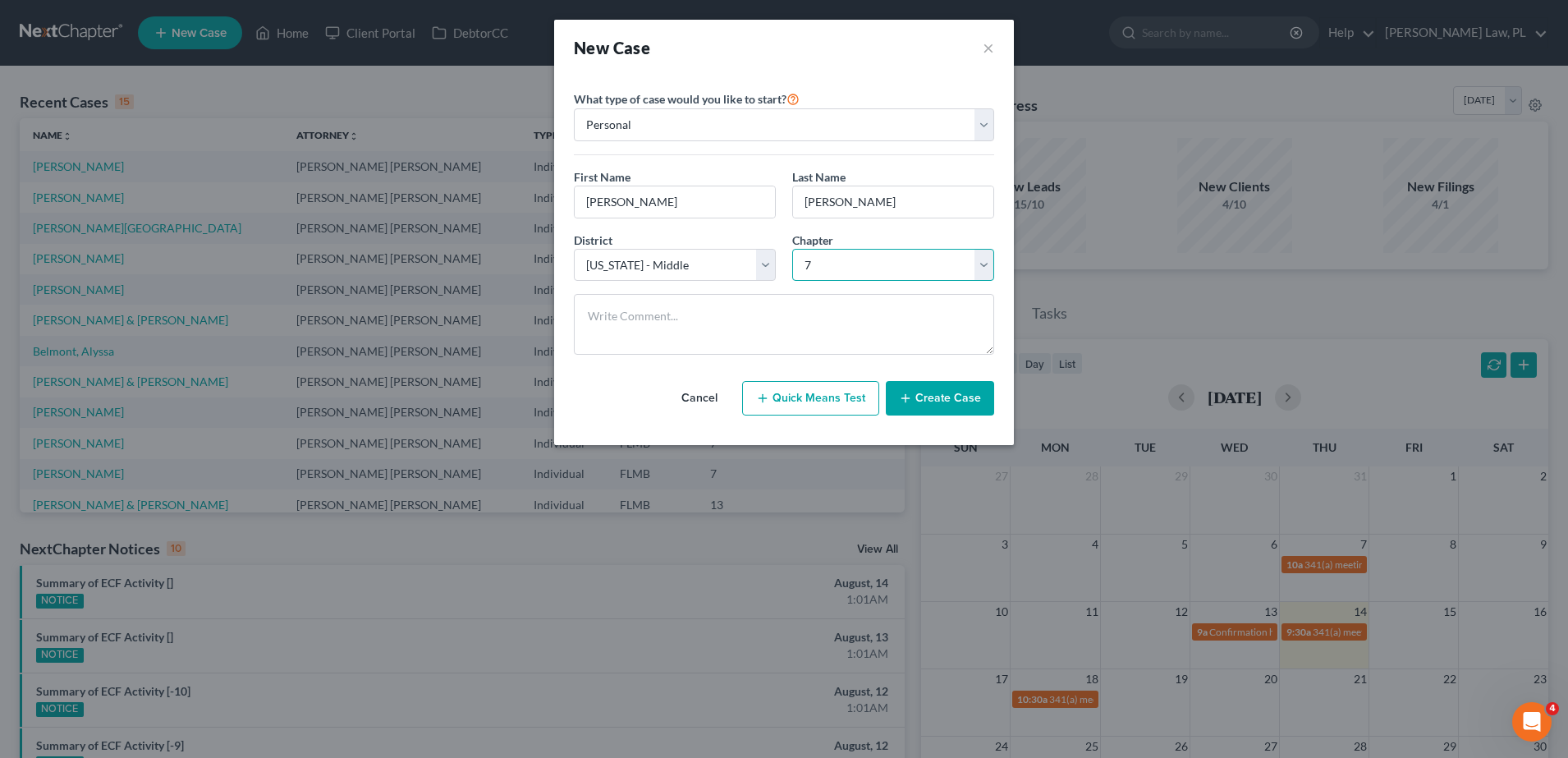
click at [792, 248] on select "Select 7 11 12 13" at bounding box center [892, 265] width 202 height 33
click at [980, 413] on button "Create Case" at bounding box center [939, 398] width 108 height 35
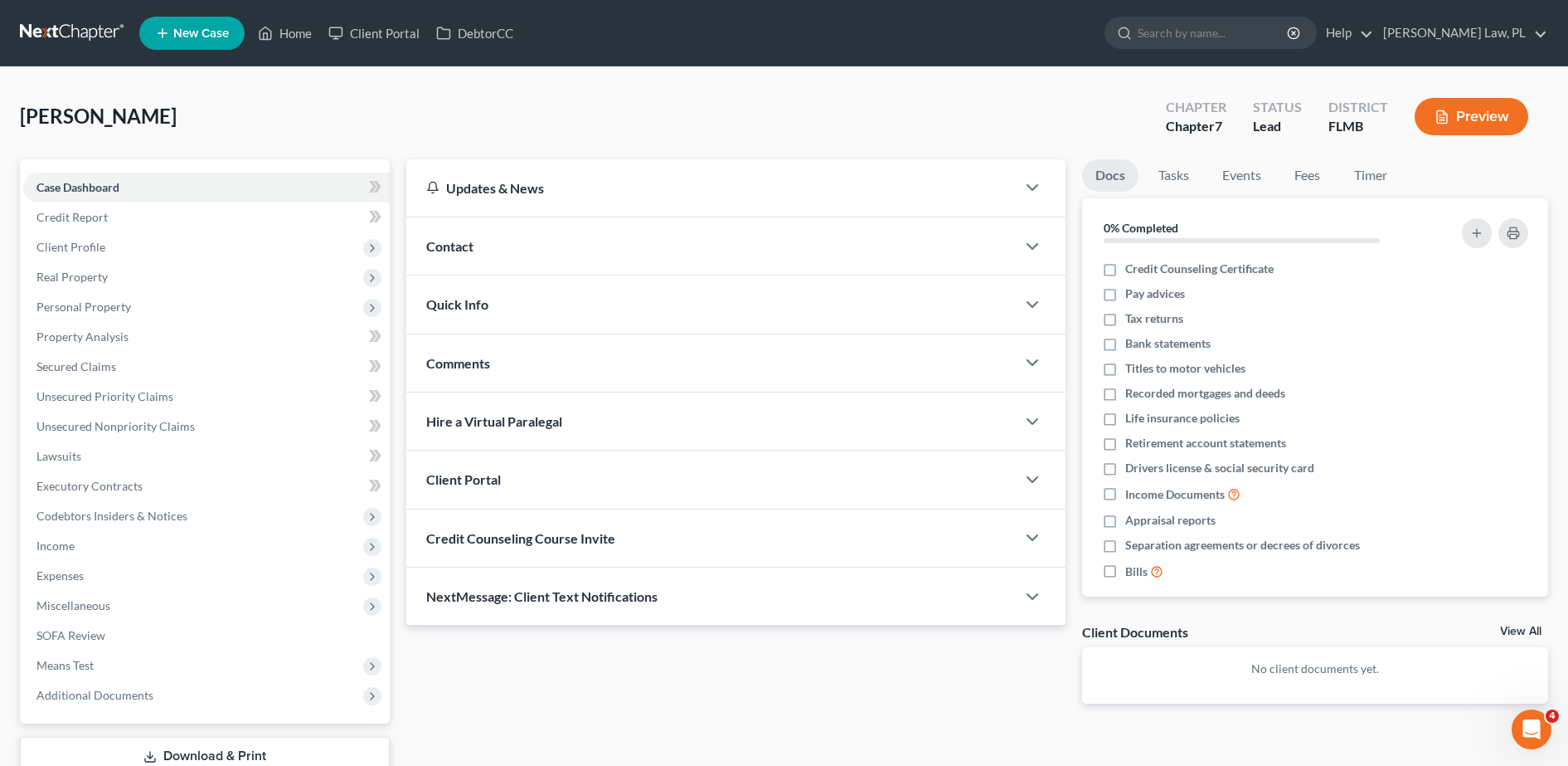
click at [524, 247] on div "Contact" at bounding box center [711, 246] width 609 height 58
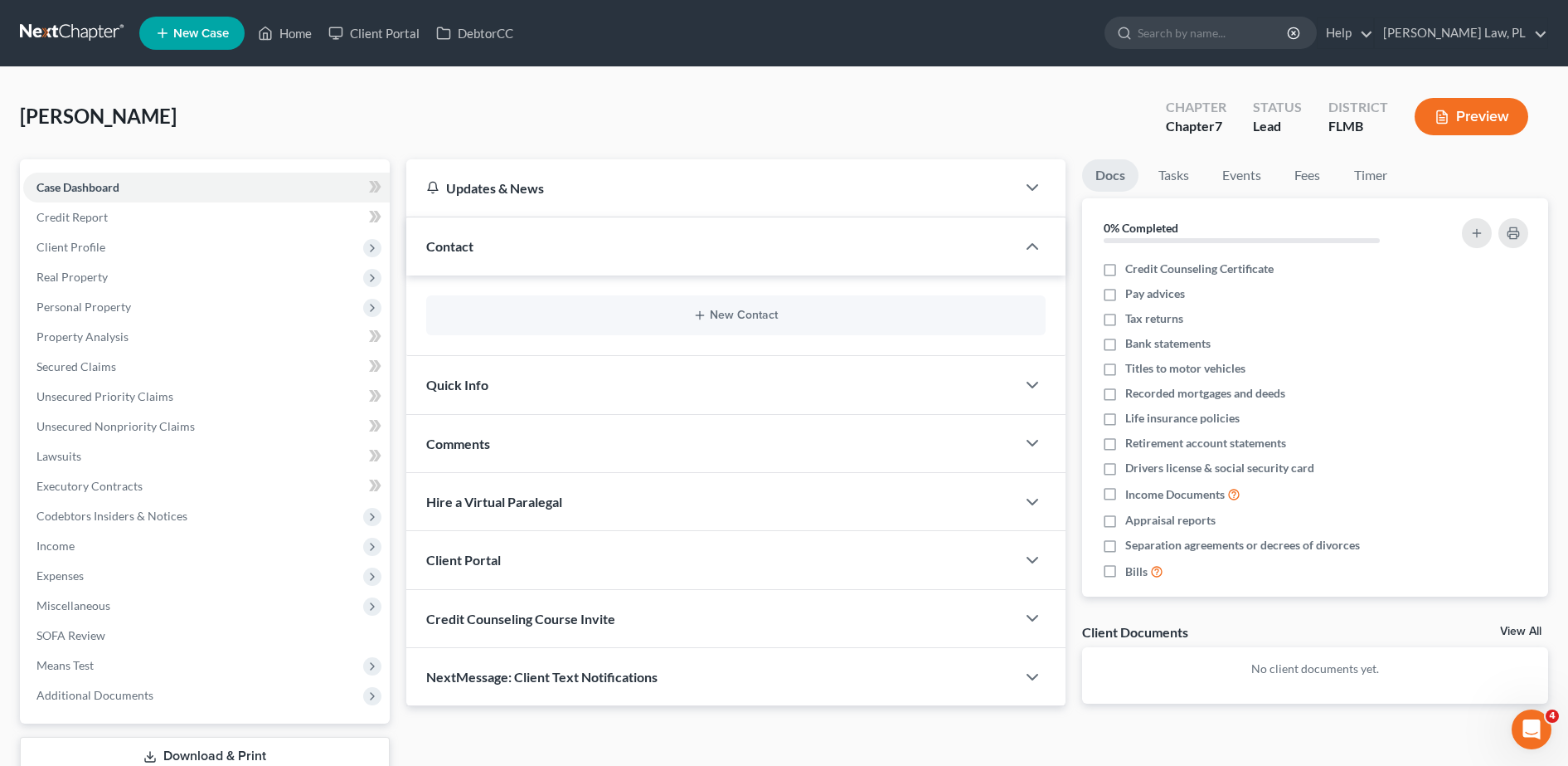
click at [654, 328] on div "New Contact" at bounding box center [735, 315] width 619 height 40
click at [702, 314] on icon "button" at bounding box center [699, 315] width 13 height 13
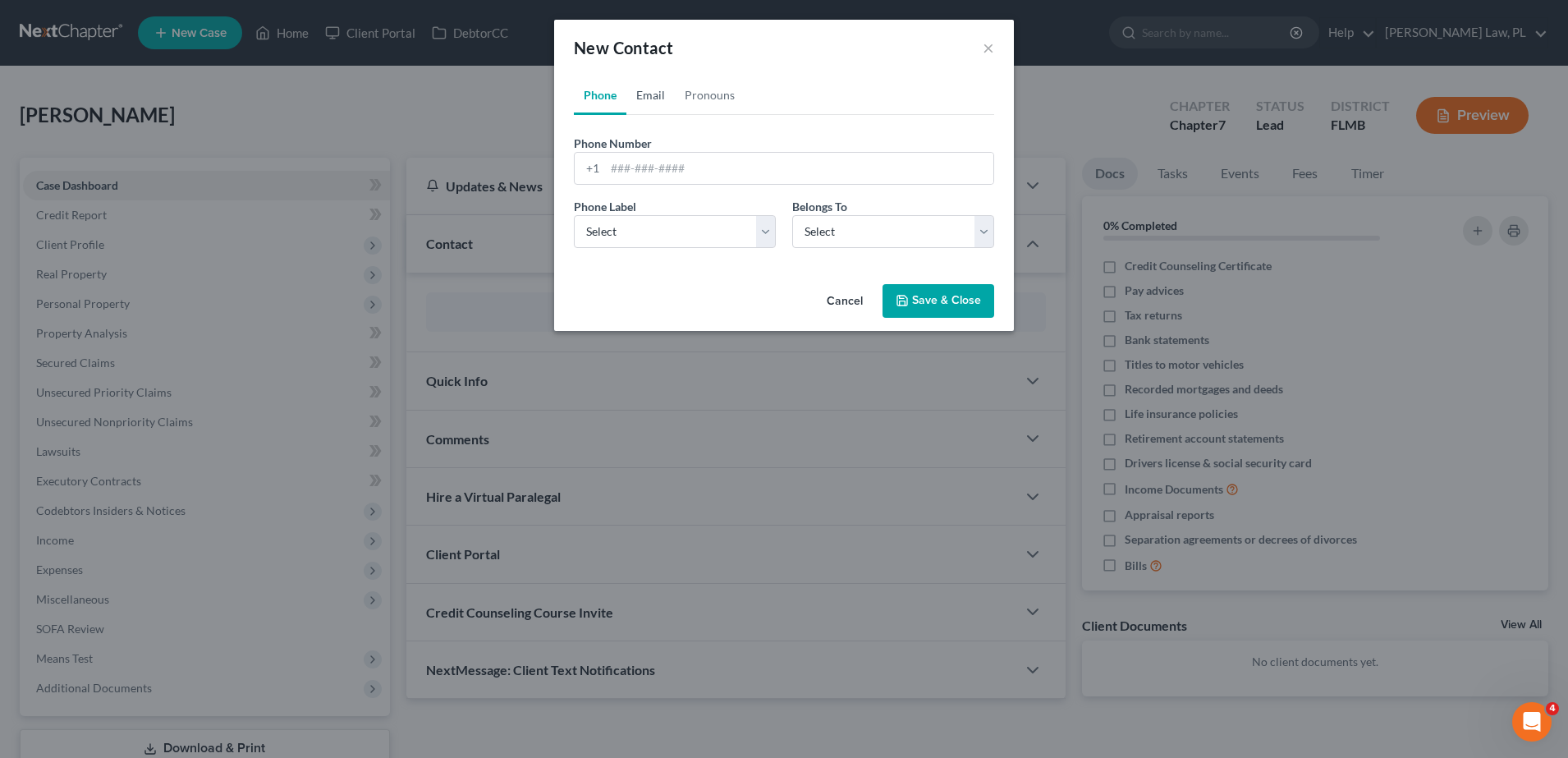
click at [661, 106] on link "Email" at bounding box center [650, 95] width 48 height 39
click at [667, 168] on input "email" at bounding box center [799, 168] width 388 height 31
type input "[EMAIL_ADDRESS][DOMAIN_NAME]"
click at [869, 228] on select "Select Client Other" at bounding box center [892, 231] width 202 height 33
select select "0"
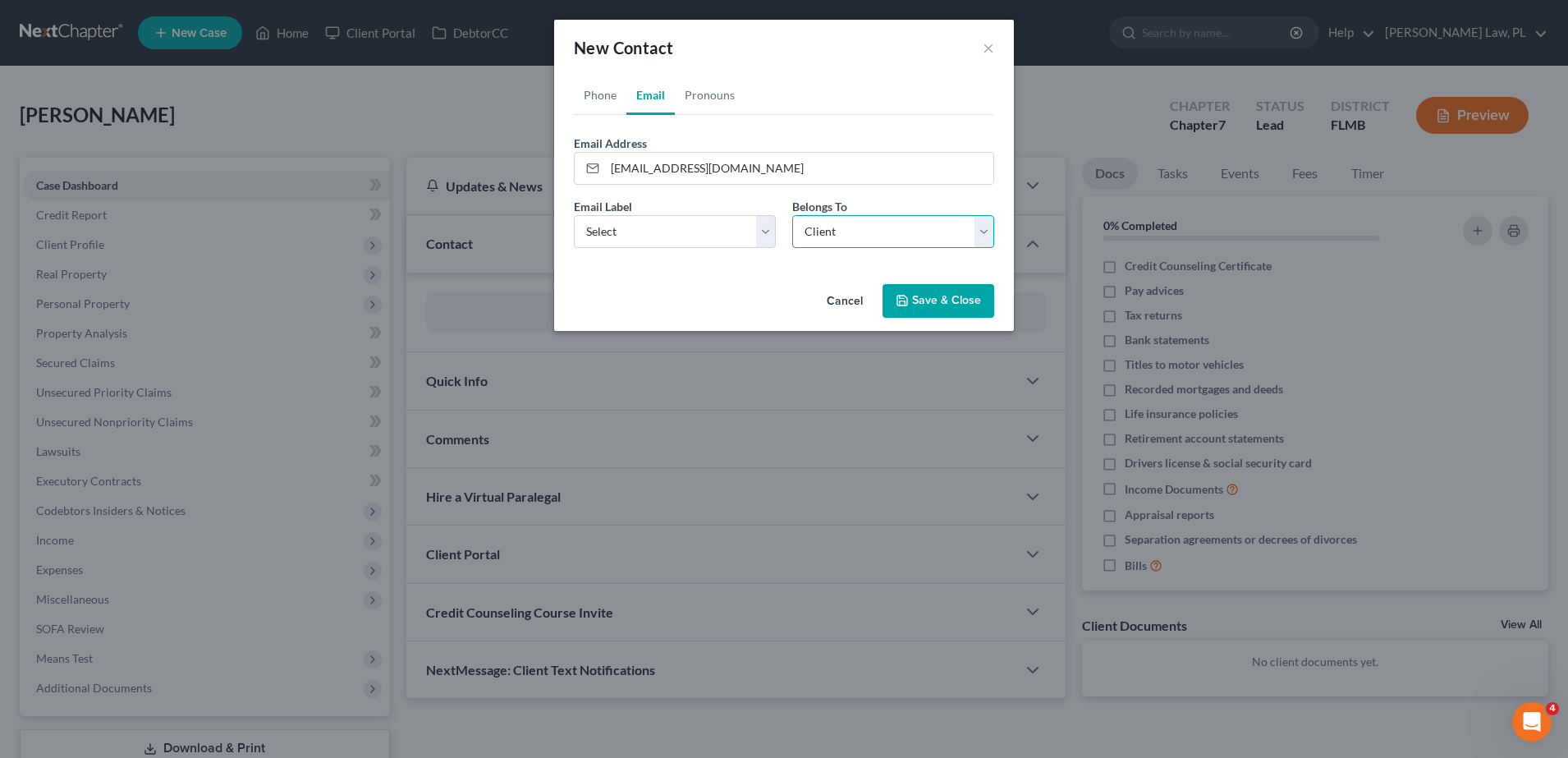
click at [792, 215] on select "Select Client Other" at bounding box center [892, 231] width 202 height 33
click at [718, 246] on select "Select Home Work Other" at bounding box center [674, 231] width 202 height 33
select select "0"
click at [573, 215] on select "Select Home Work Other" at bounding box center [674, 231] width 202 height 33
click at [939, 317] on div "Cancel Save & Close" at bounding box center [784, 305] width 459 height 54
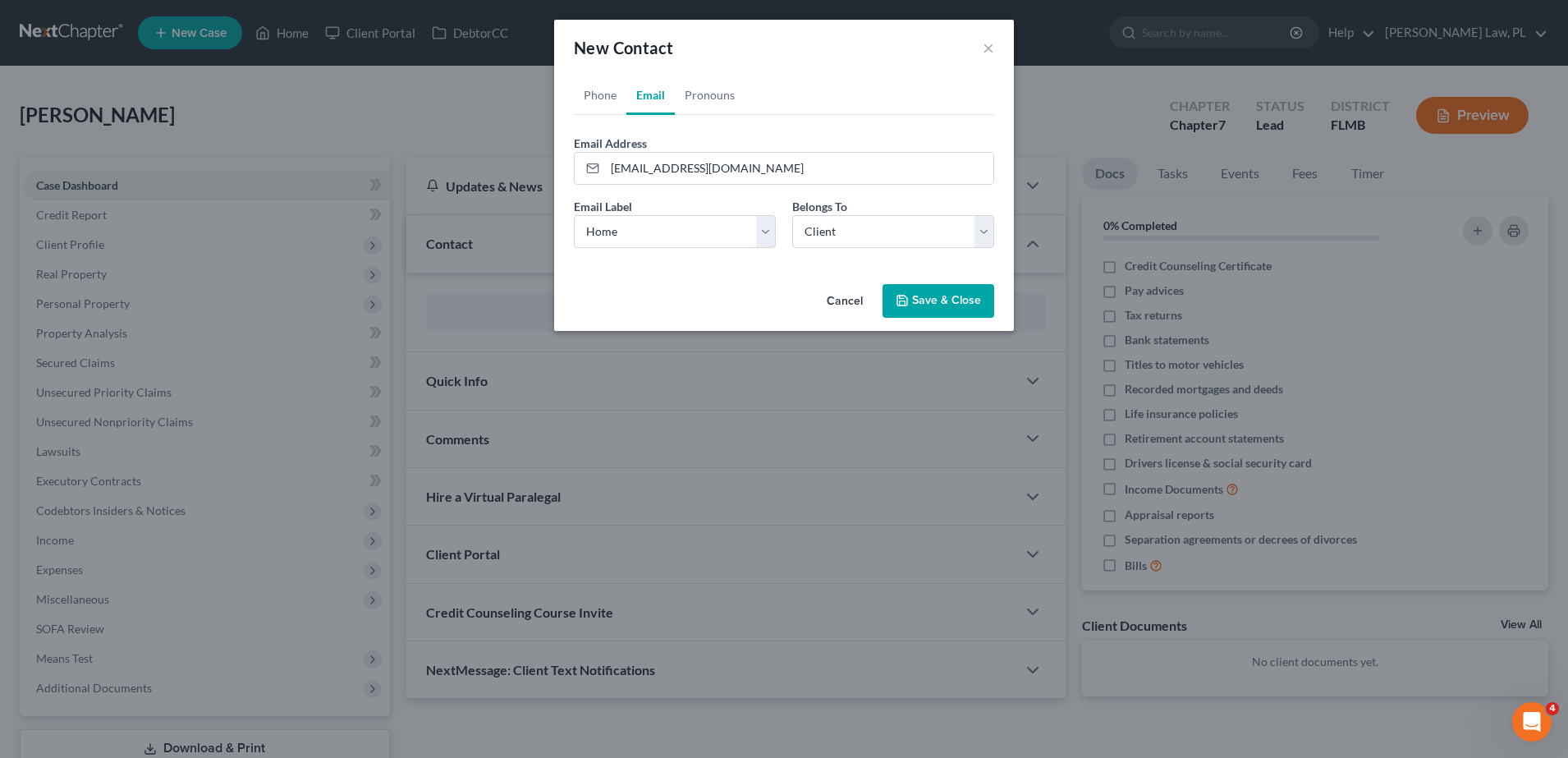
click at [944, 300] on button "Save & Close" at bounding box center [938, 301] width 111 height 35
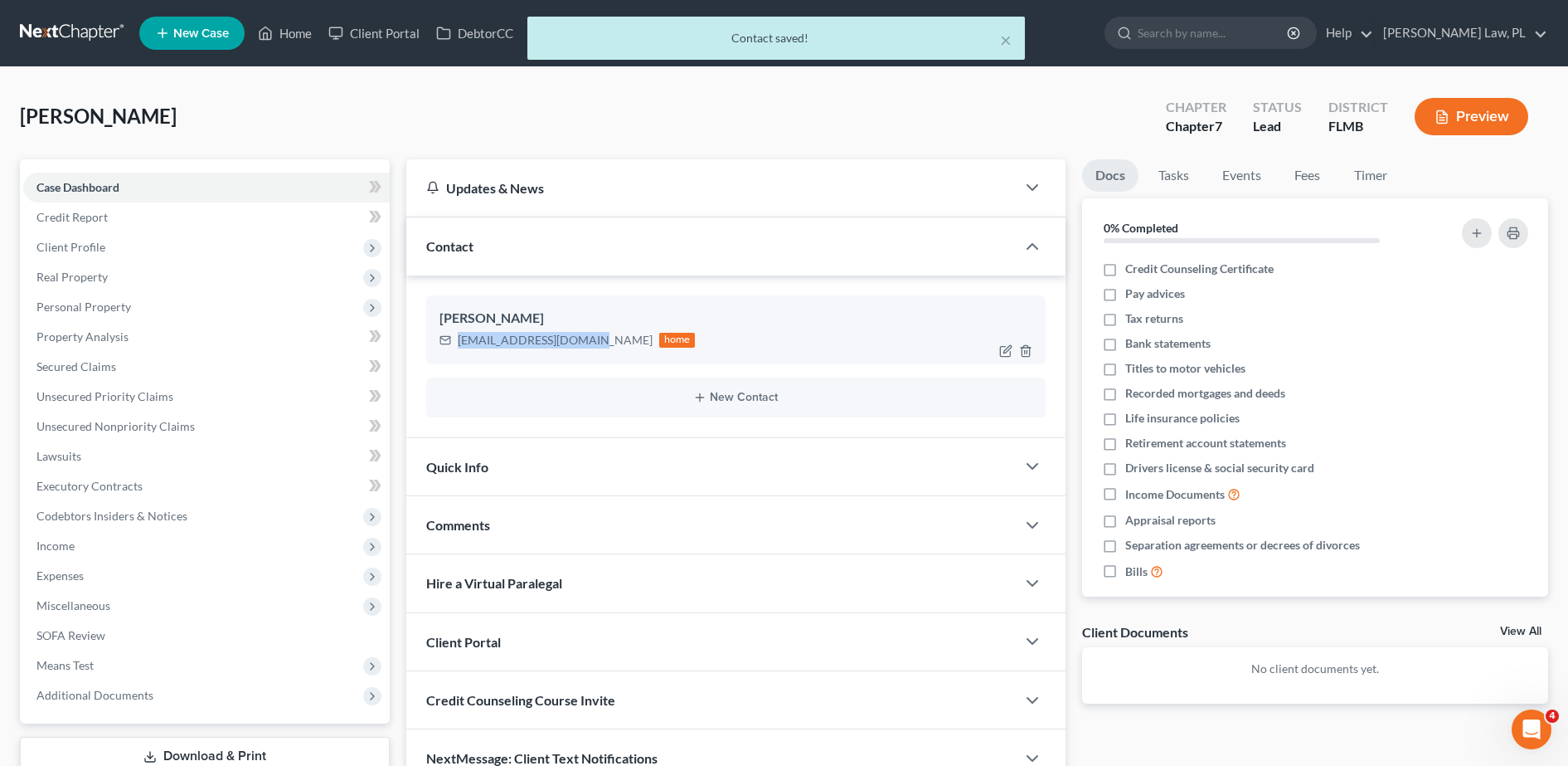
drag, startPoint x: 452, startPoint y: 339, endPoint x: 585, endPoint y: 363, distance: 135.1
click at [585, 363] on div "[PERSON_NAME] [EMAIL_ADDRESS][DOMAIN_NAME] home" at bounding box center [735, 328] width 619 height 68
copy div "[EMAIL_ADDRESS][DOMAIN_NAME]"
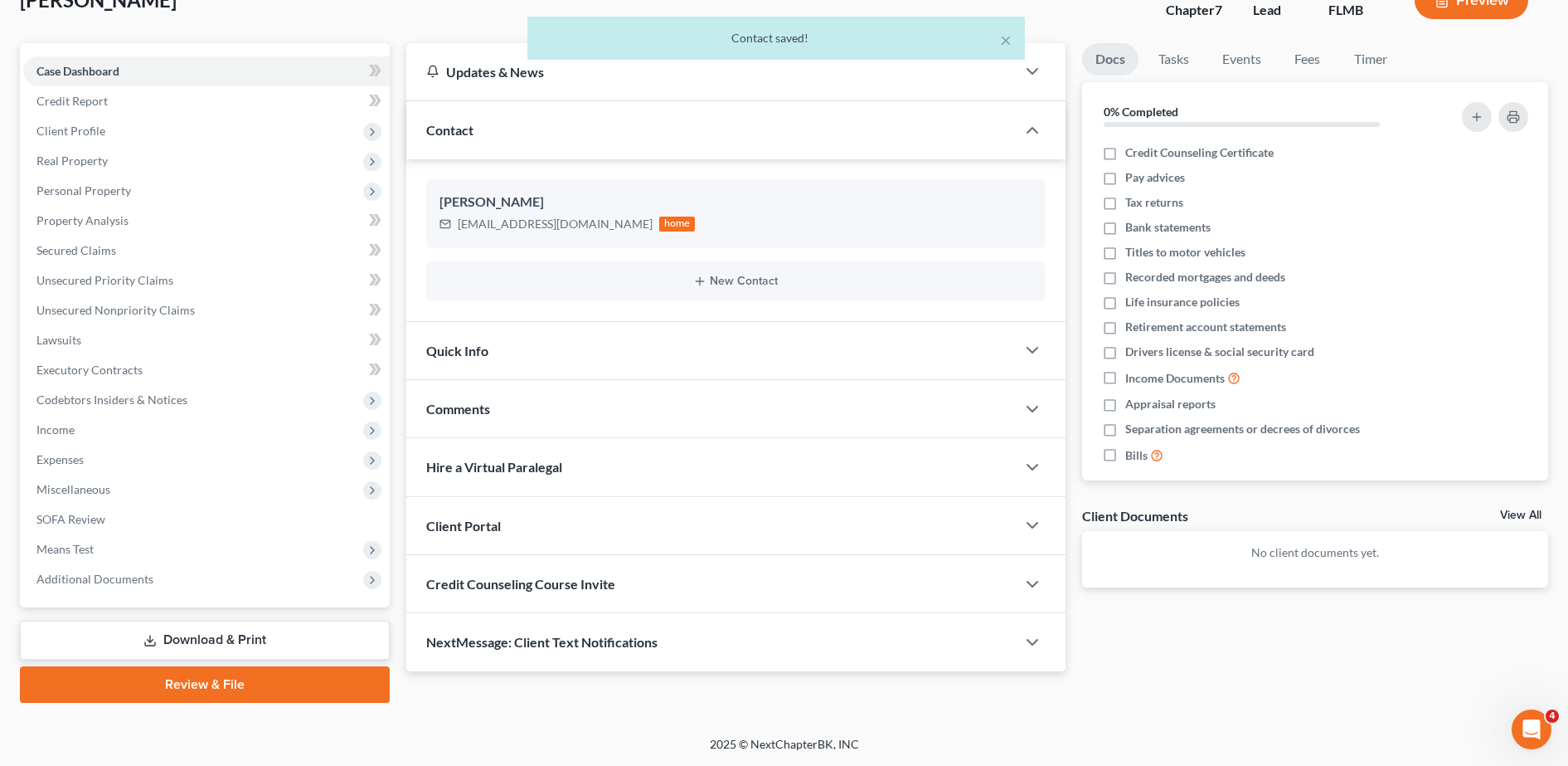
click at [570, 595] on div "Credit Counseling Course Invite" at bounding box center [711, 584] width 609 height 58
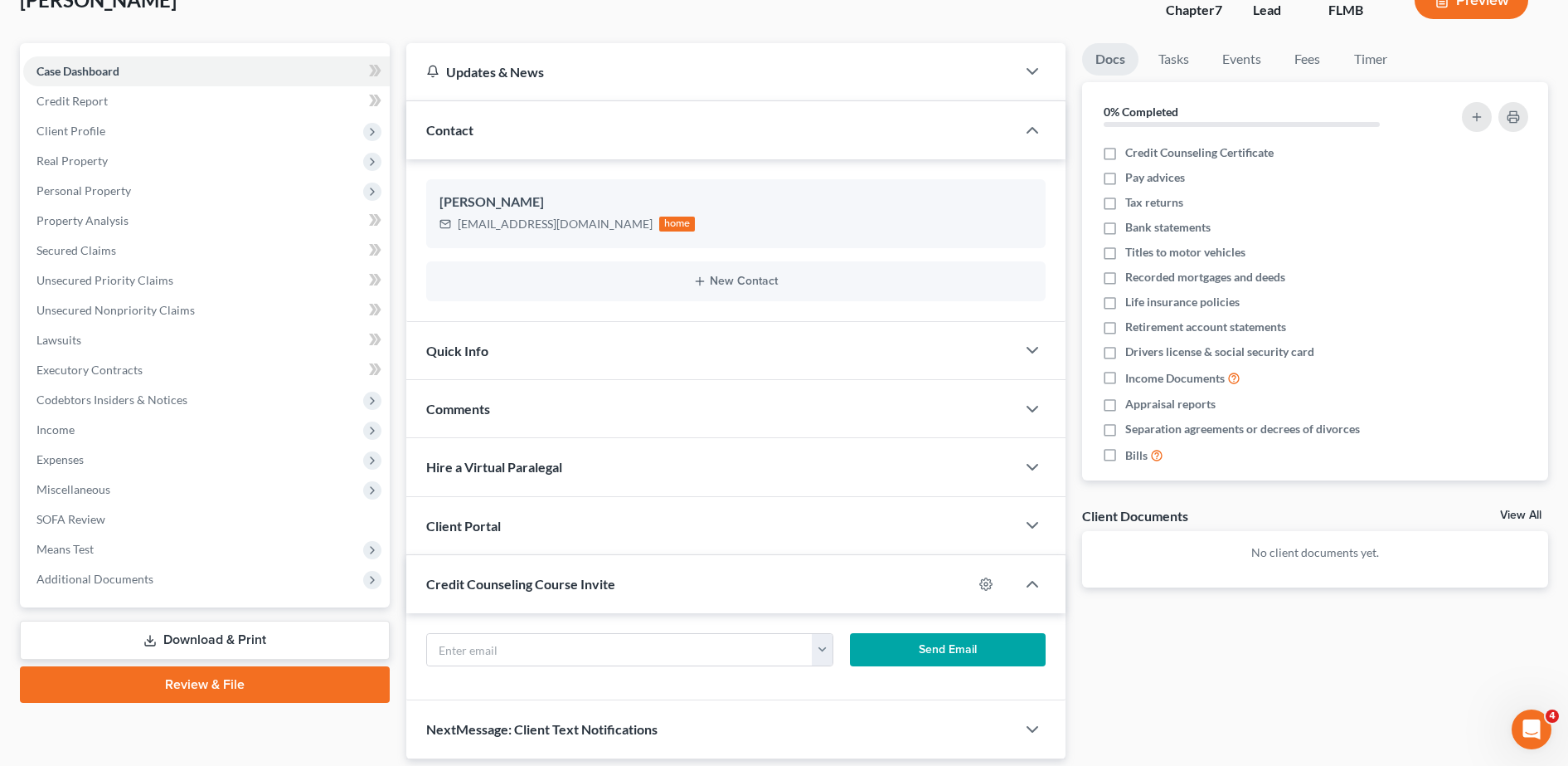
scroll to position [173, 0]
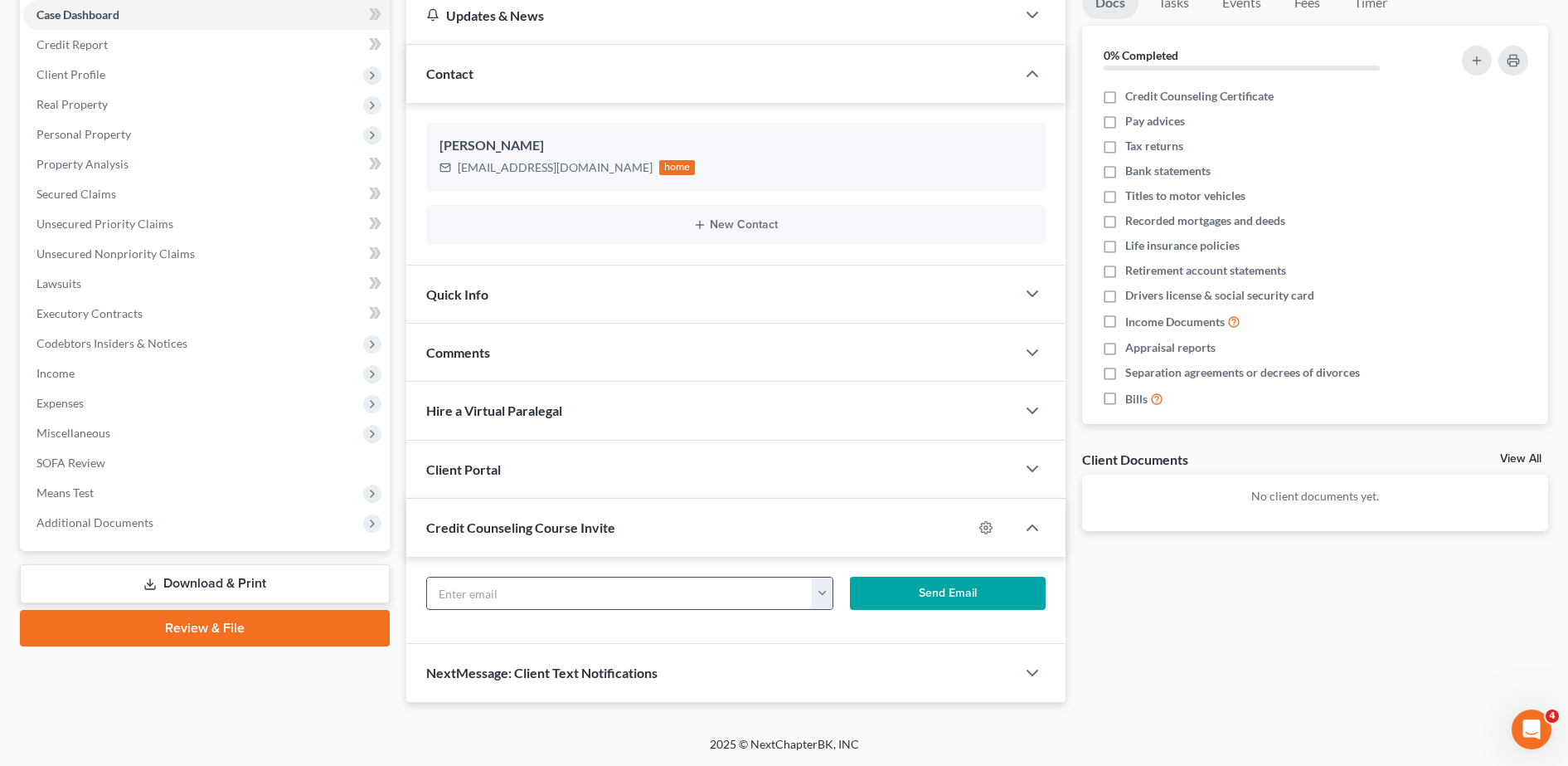
click at [528, 600] on input "text" at bounding box center [620, 593] width 387 height 32
paste input "[EMAIL_ADDRESS][DOMAIN_NAME]"
type input "[EMAIL_ADDRESS][DOMAIN_NAME]"
drag, startPoint x: 454, startPoint y: 159, endPoint x: 584, endPoint y: 175, distance: 131.0
click at [584, 175] on div "[EMAIL_ADDRESS][DOMAIN_NAME] home" at bounding box center [567, 167] width 256 height 21
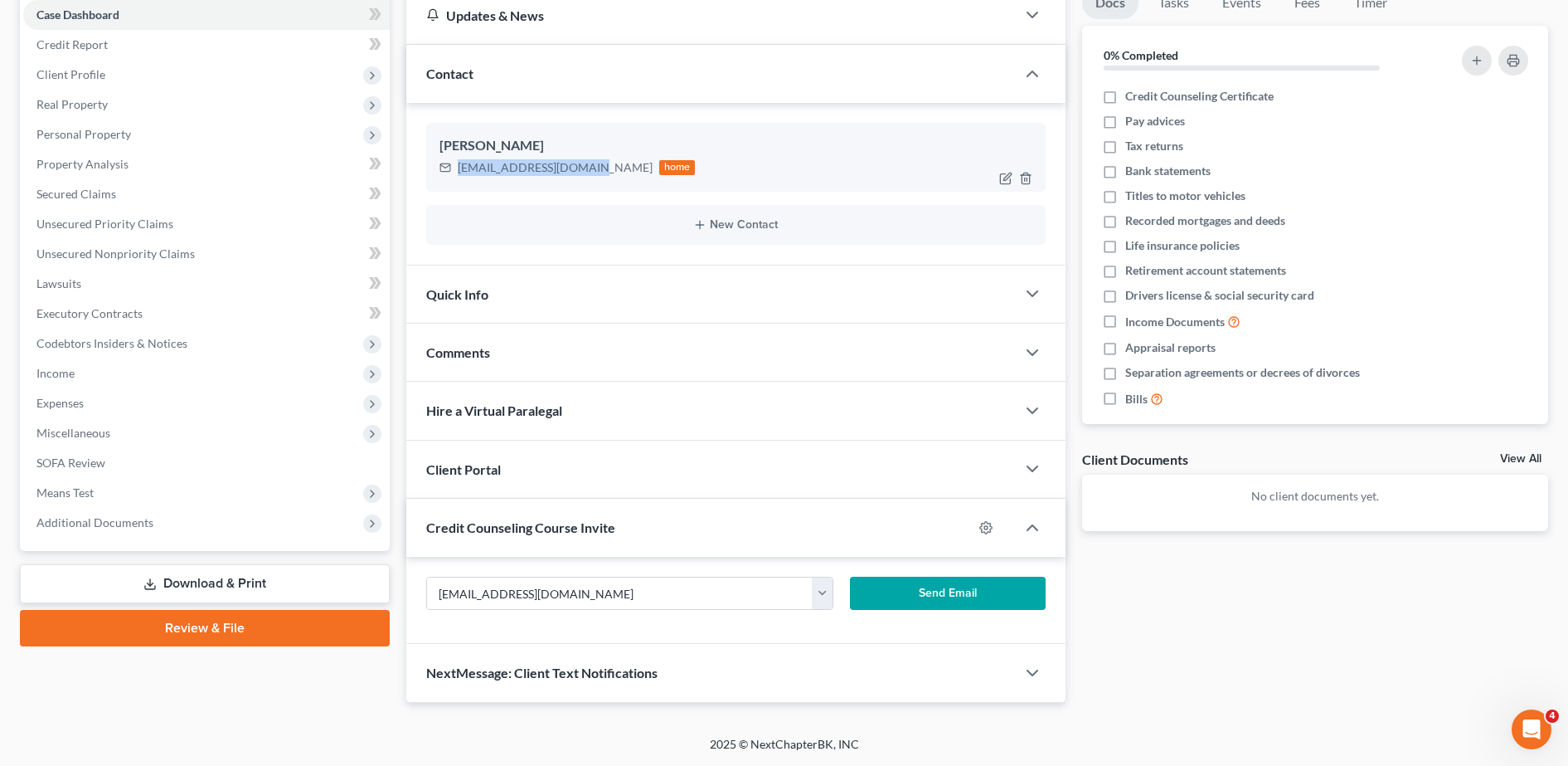
copy div "[EMAIL_ADDRESS][DOMAIN_NAME]"
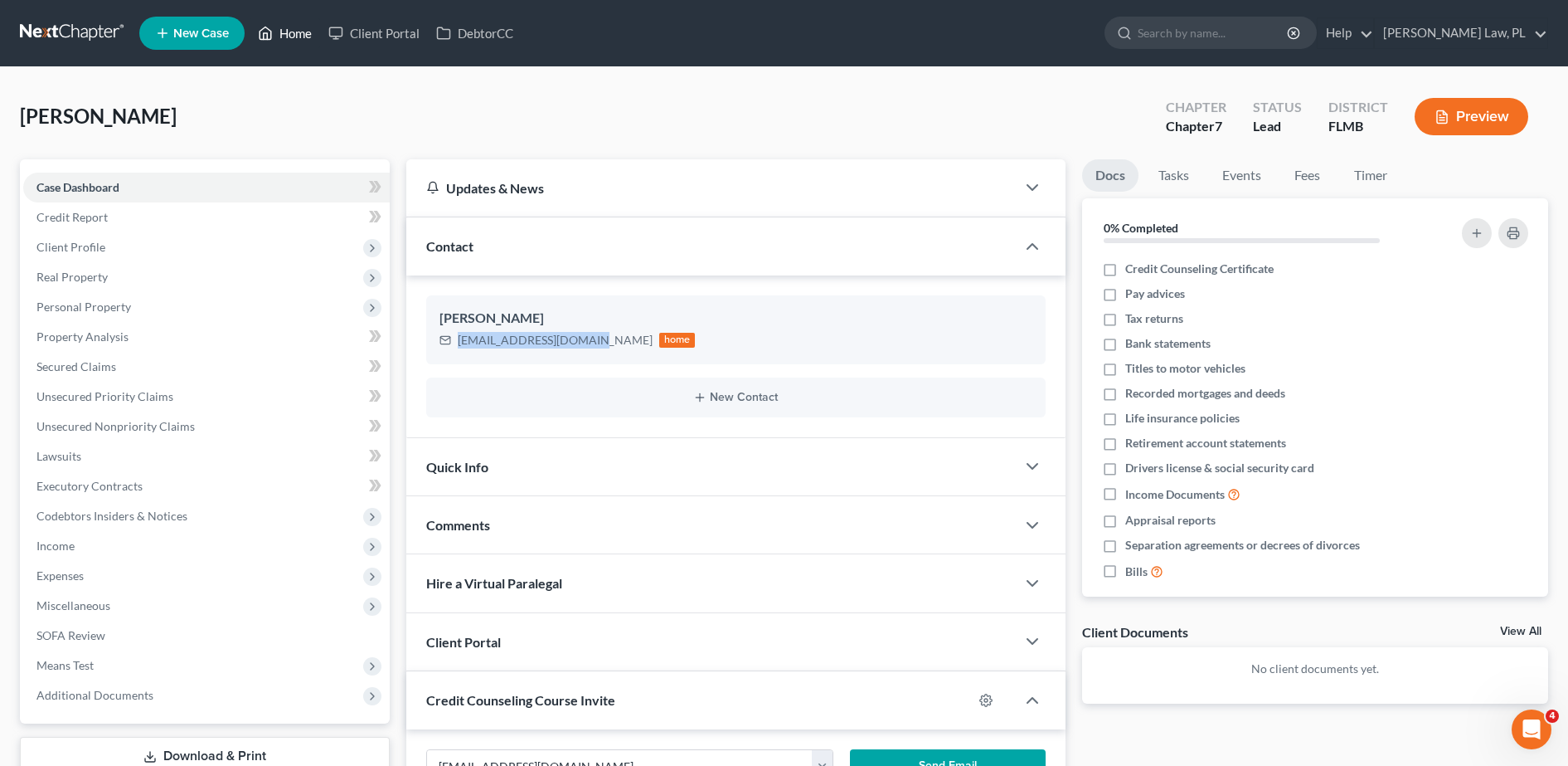
click at [291, 31] on link "Home" at bounding box center [284, 33] width 70 height 30
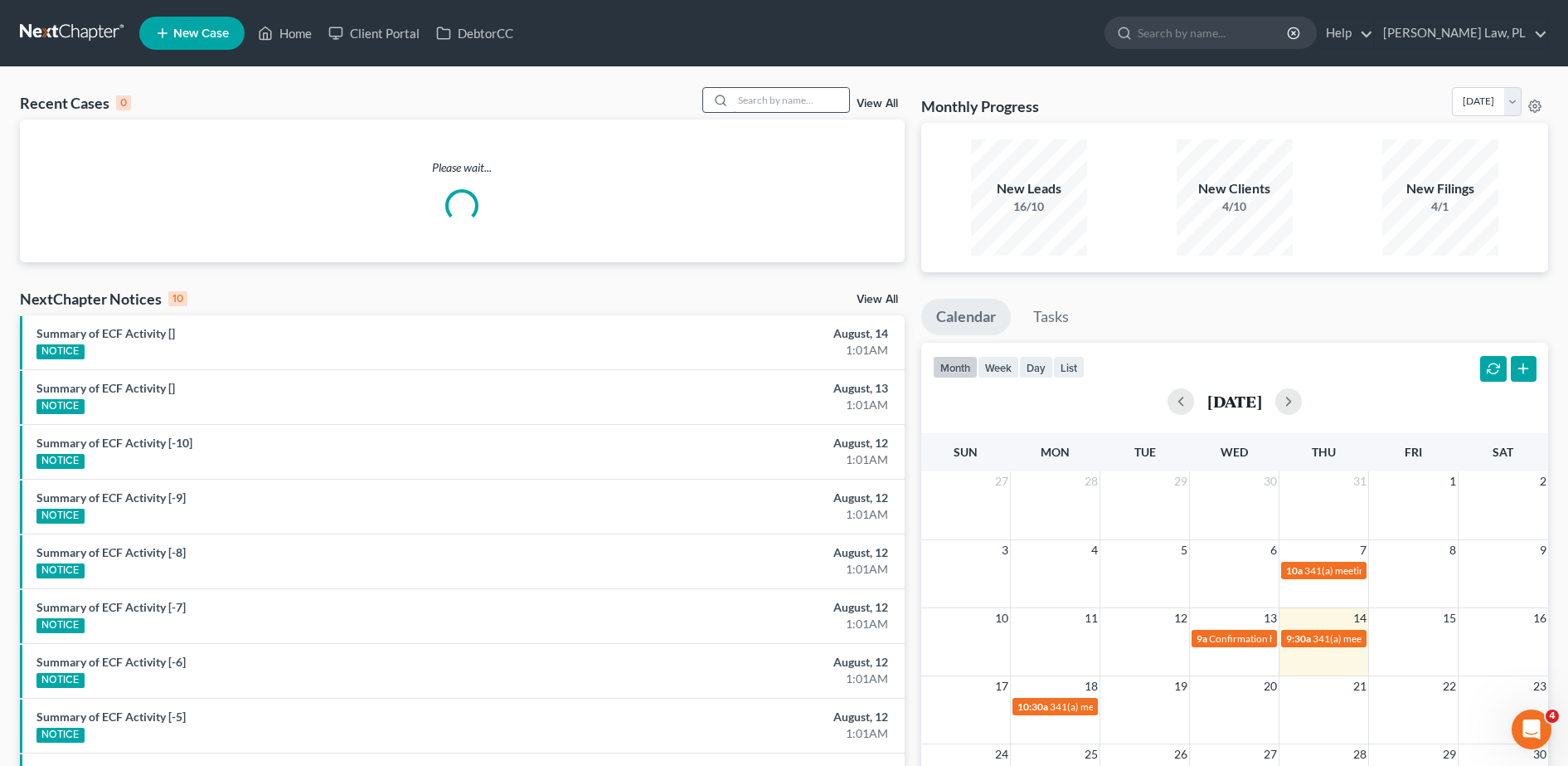
click at [760, 107] on input "search" at bounding box center [790, 100] width 116 height 24
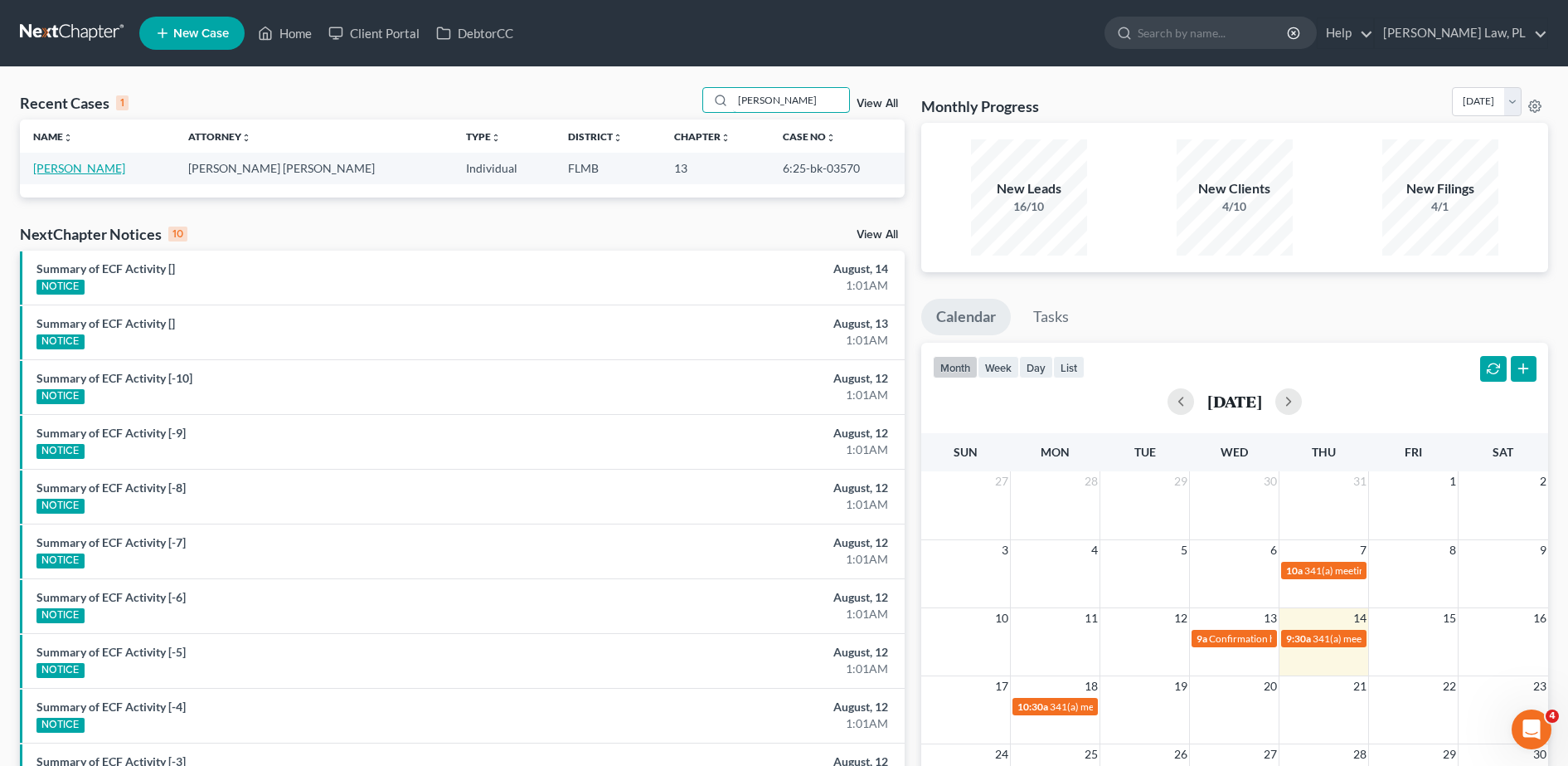
type input "[PERSON_NAME]"
click at [82, 164] on link "[PERSON_NAME]" at bounding box center [79, 168] width 92 height 14
